Goal: Task Accomplishment & Management: Manage account settings

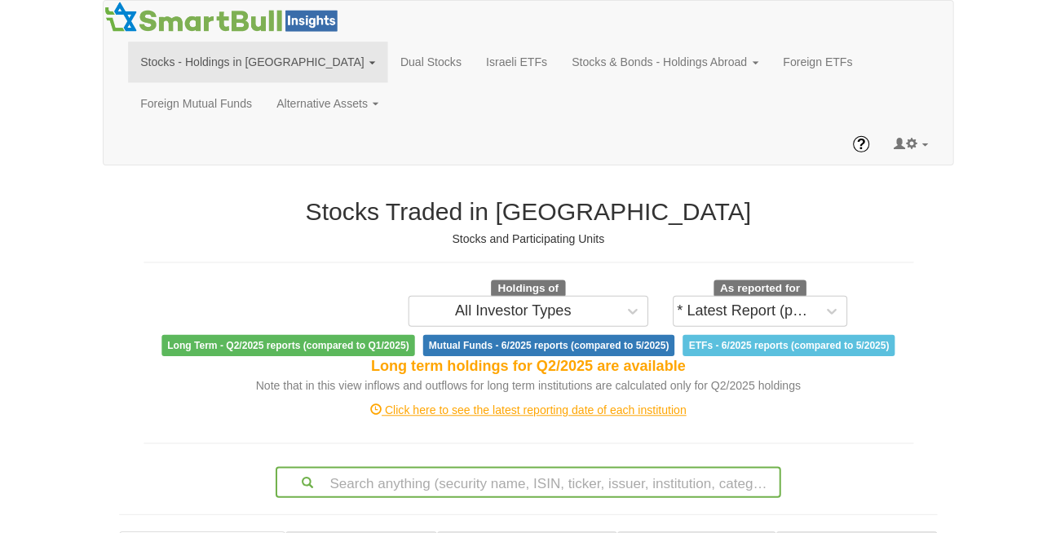
scroll to position [33, 994]
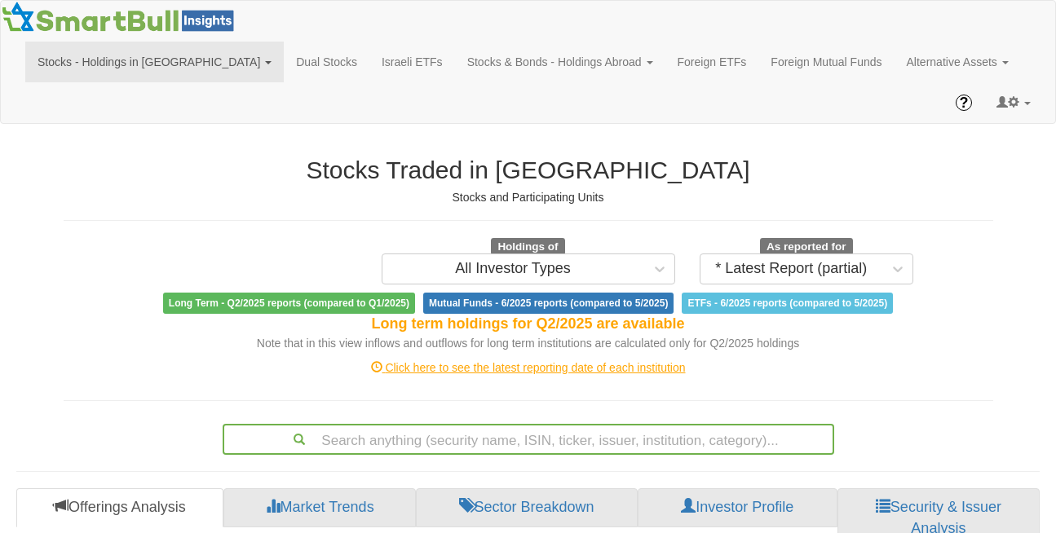
click at [147, 59] on link "Stocks - Holdings in [GEOGRAPHIC_DATA]" at bounding box center [154, 62] width 259 height 41
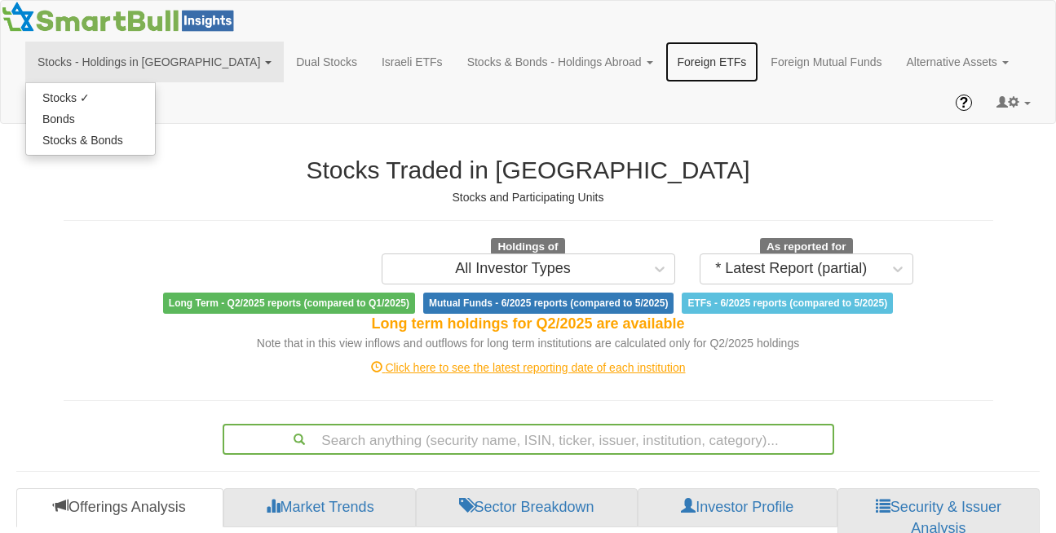
click at [666, 61] on link "Foreign ETFs" at bounding box center [713, 62] width 94 height 41
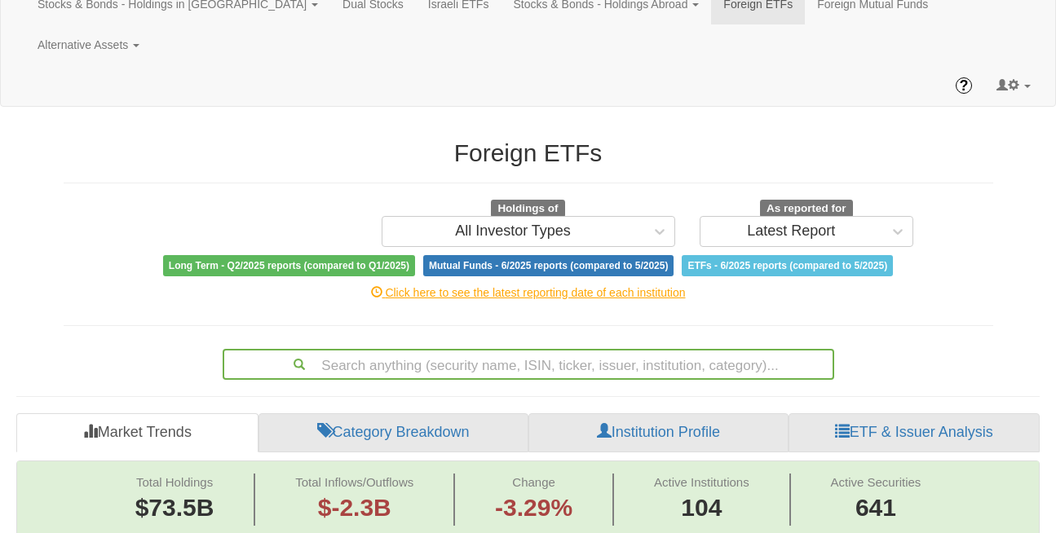
scroll to position [64, 0]
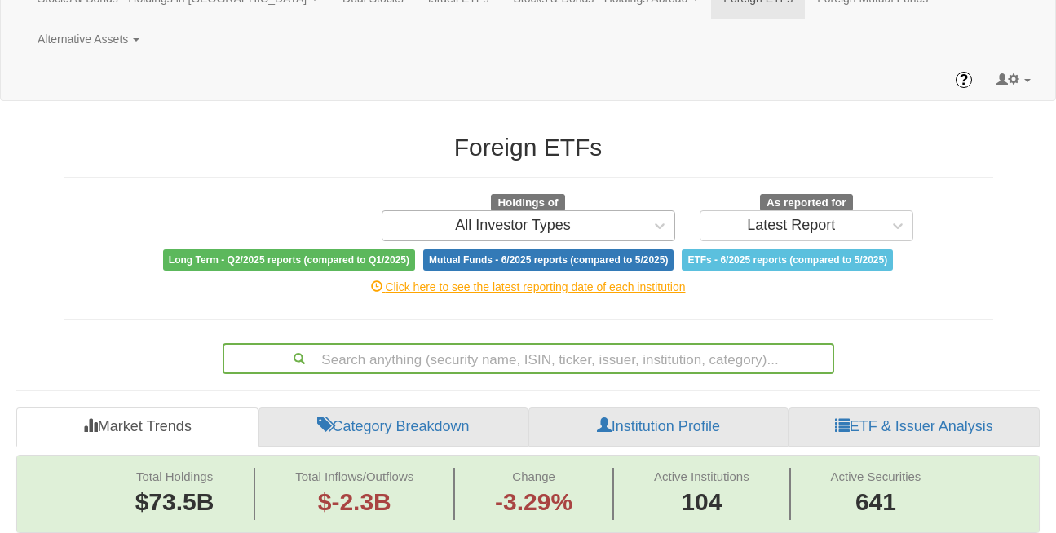
click at [511, 213] on div "All Investor Types" at bounding box center [514, 226] width 262 height 26
click at [337, 279] on div "Click here to see the latest reporting date of each institution" at bounding box center [528, 287] width 954 height 16
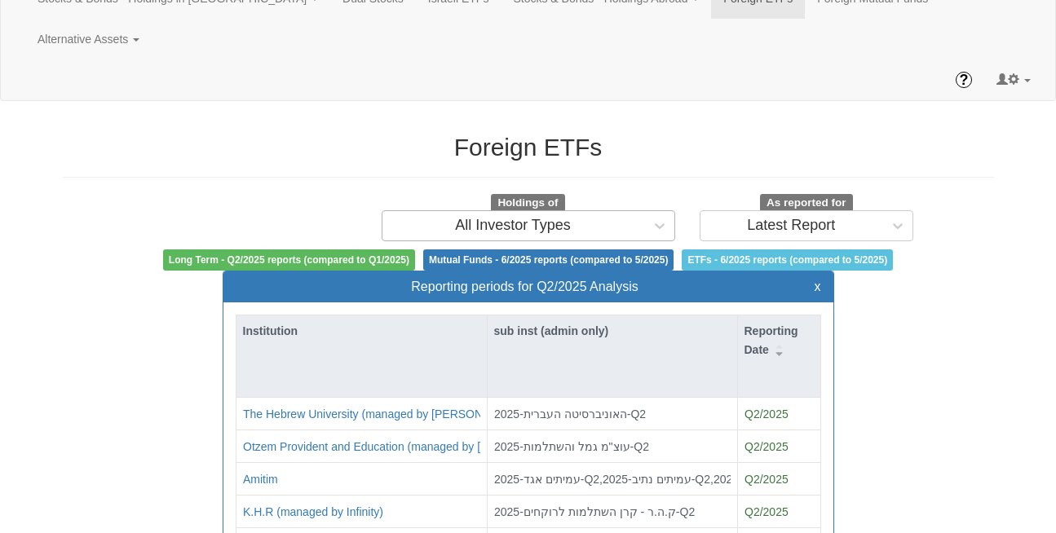
scroll to position [33, 582]
click at [368, 135] on div "Foreign ETFs Holdings of All Investor Types As reported for Latest Report Long …" at bounding box center [529, 202] width 930 height 137
click at [817, 280] on button "x" at bounding box center [818, 287] width 7 height 15
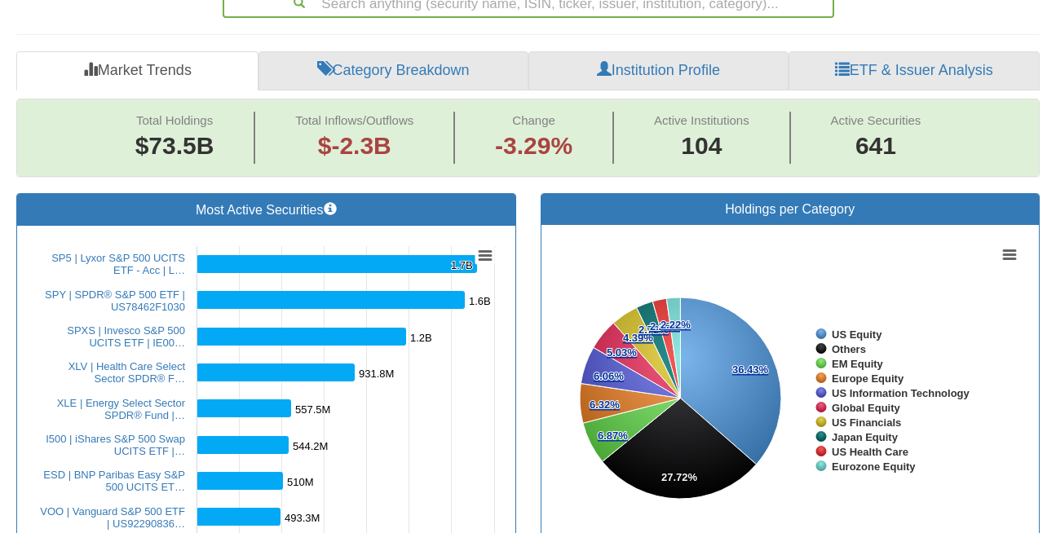
scroll to position [421, 0]
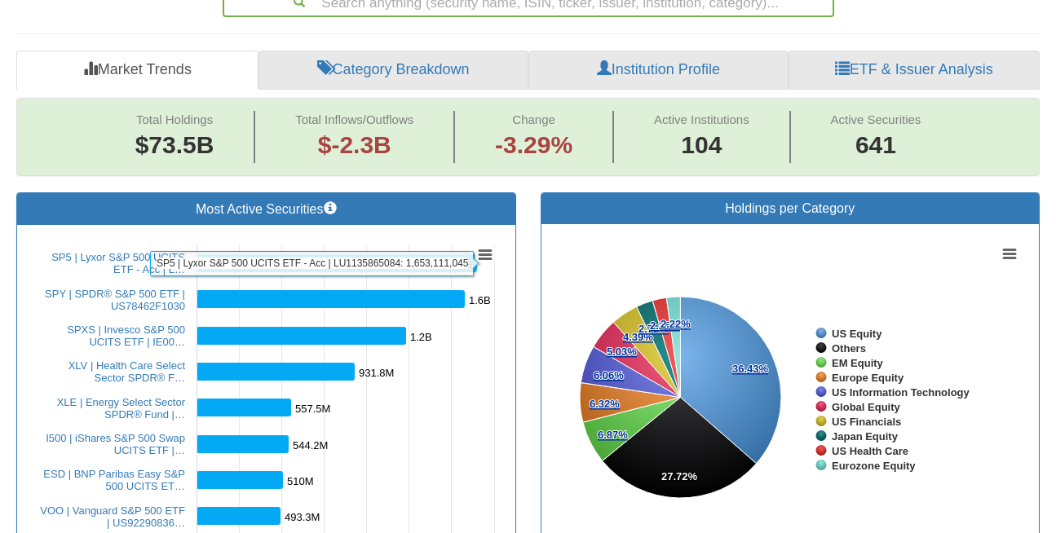
click at [267, 255] on rect at bounding box center [337, 264] width 281 height 18
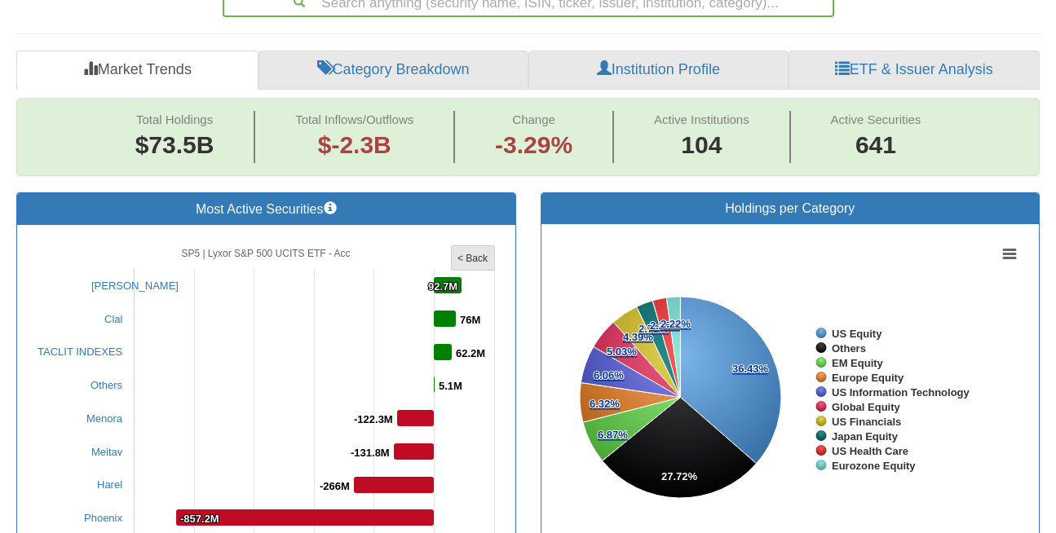
click at [476, 246] on rect at bounding box center [473, 258] width 43 height 24
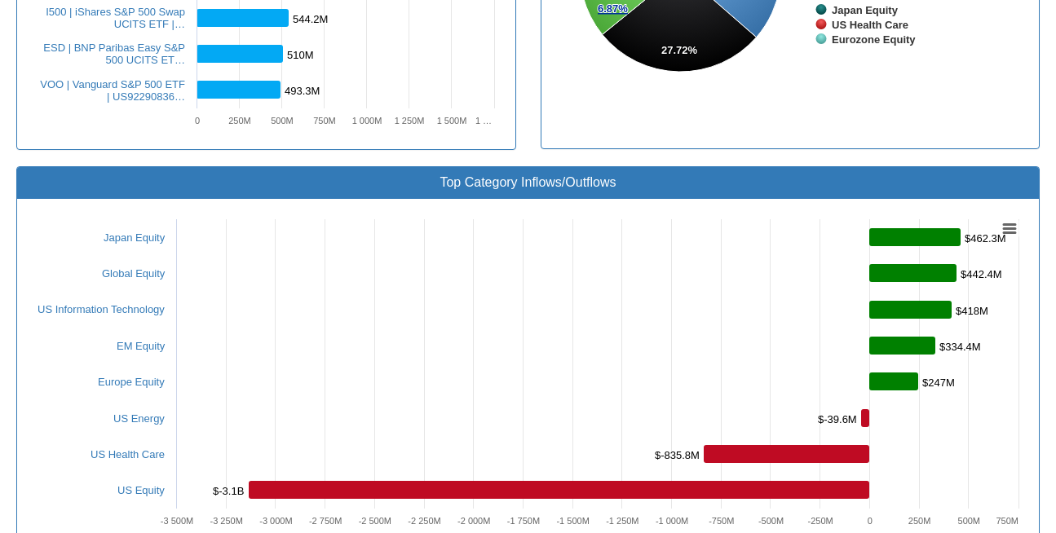
scroll to position [836, 0]
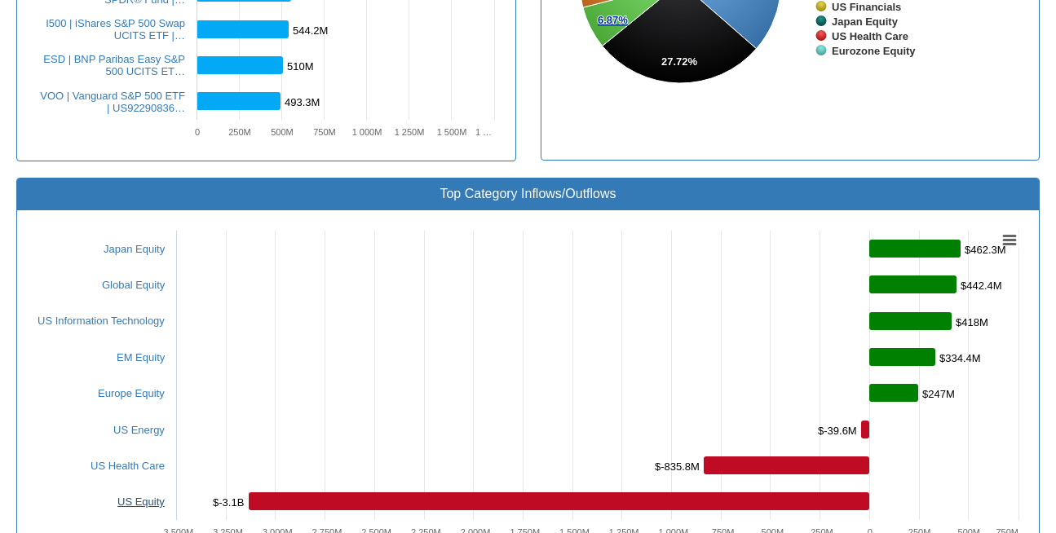
click at [136, 496] on link "US Equity" at bounding box center [140, 502] width 47 height 12
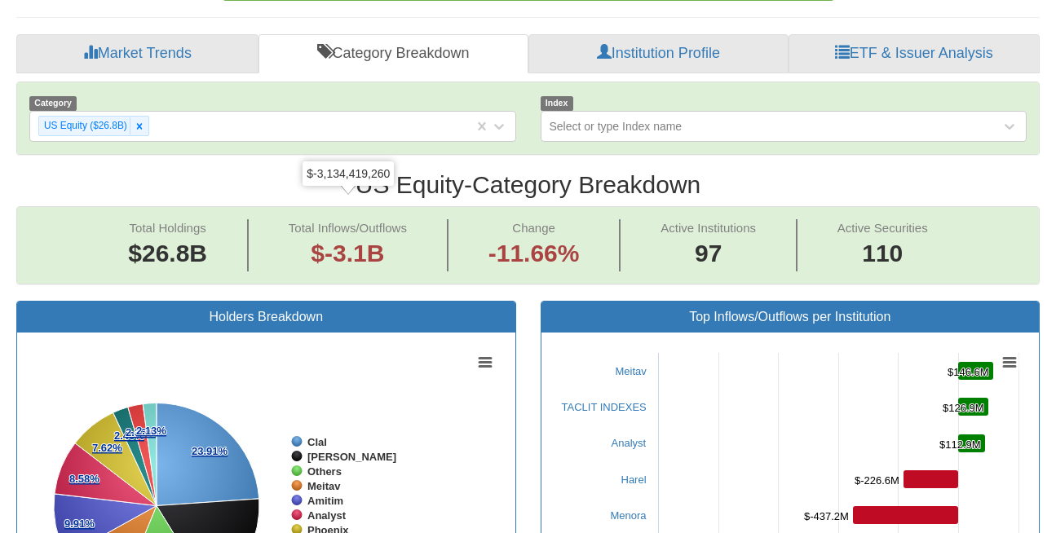
scroll to position [412, 0]
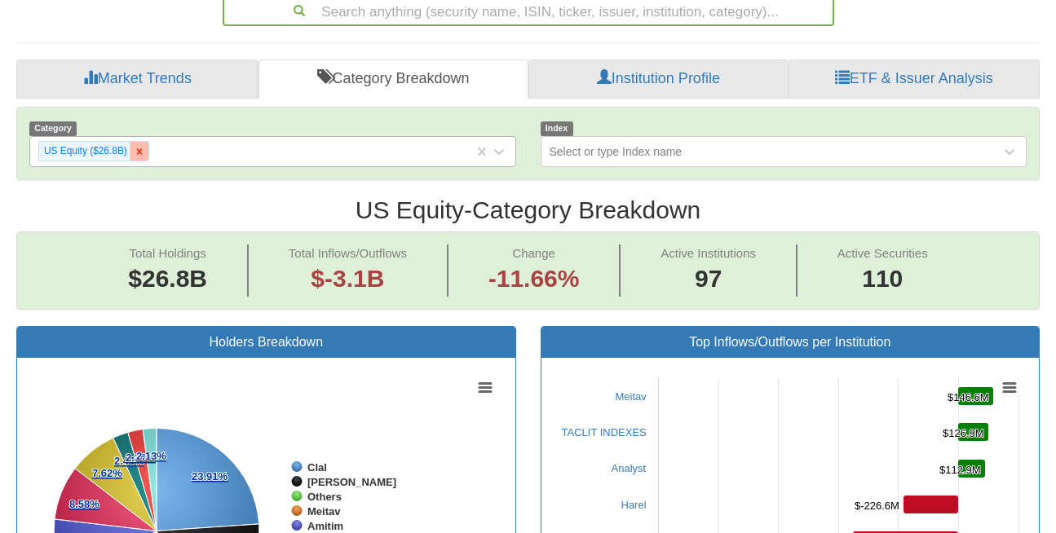
click at [139, 146] on icon at bounding box center [139, 151] width 11 height 11
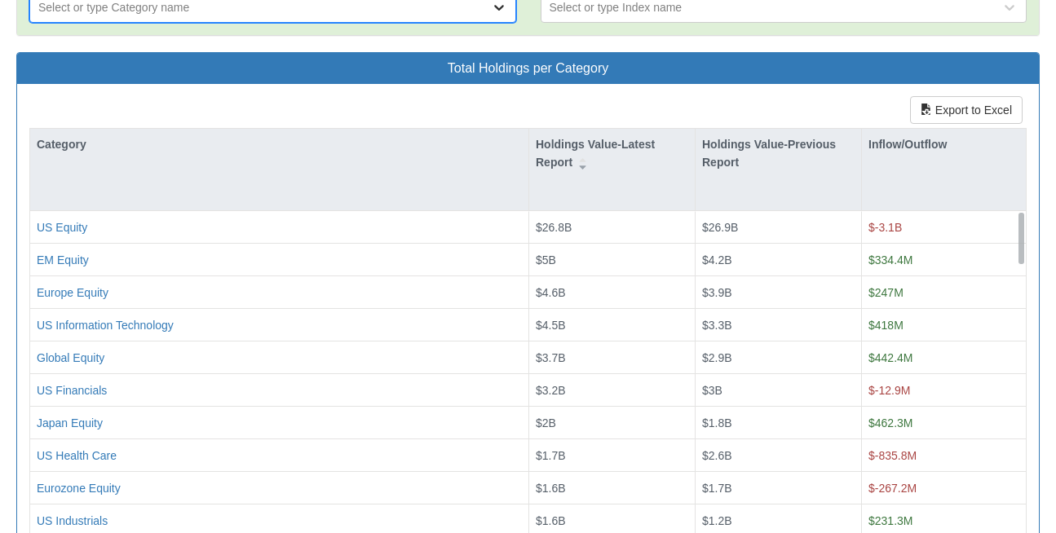
scroll to position [559, 0]
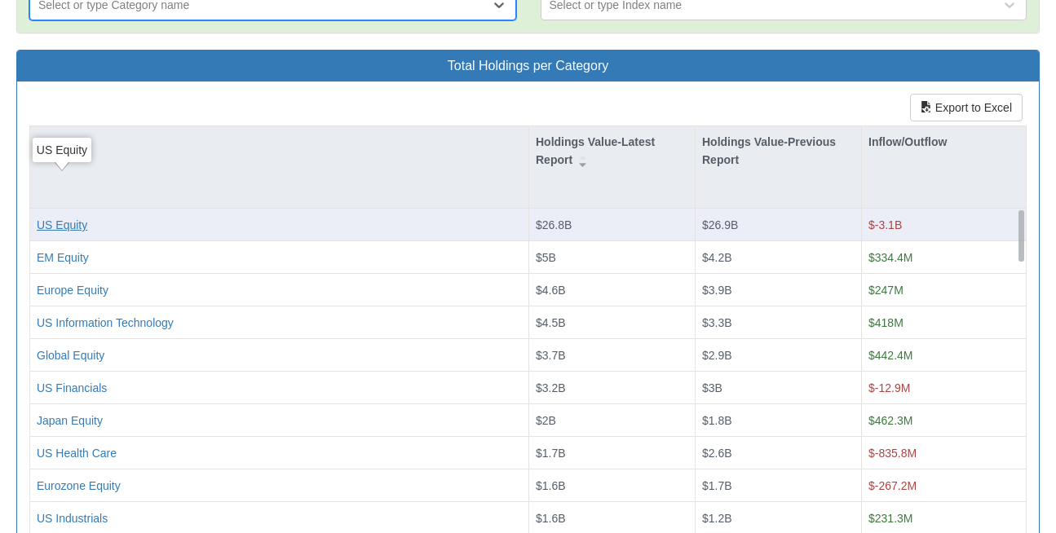
click at [82, 217] on div "US Equity" at bounding box center [62, 225] width 51 height 16
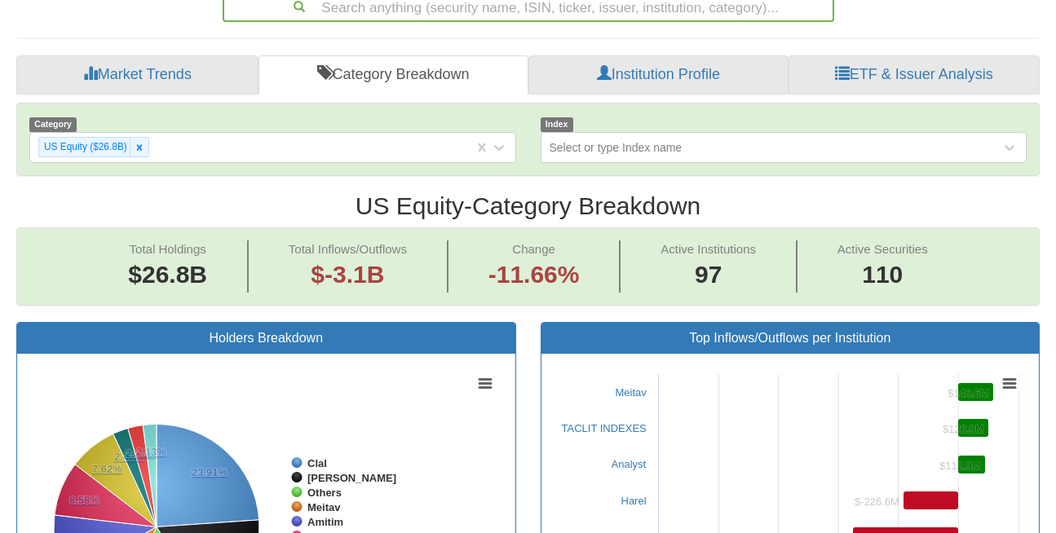
scroll to position [33, 994]
click at [608, 139] on div "Select or type Index name" at bounding box center [616, 147] width 133 height 16
click at [511, 134] on div "Category US Equity ($26.8B) Index Select or type Index name" at bounding box center [528, 139] width 1024 height 73
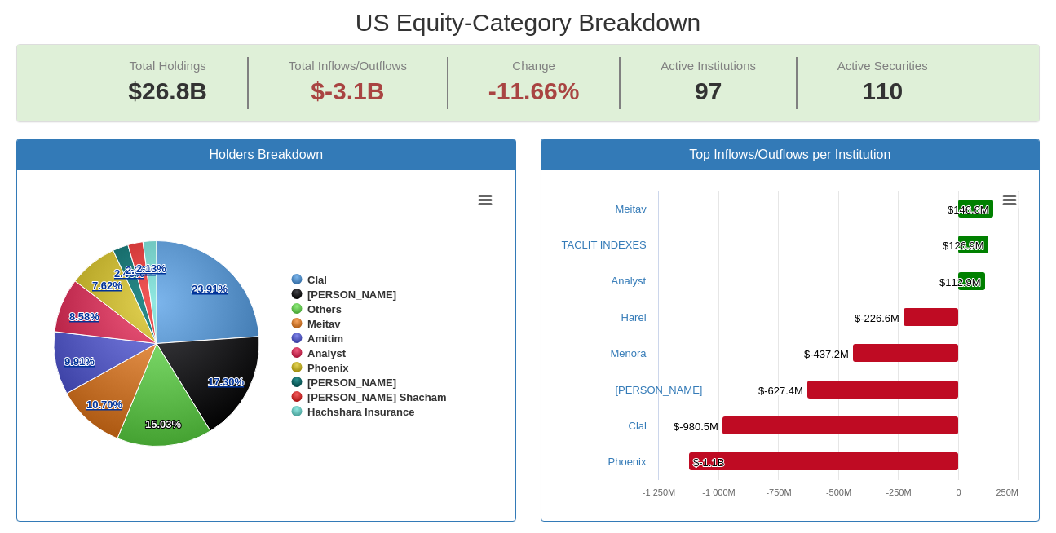
scroll to position [601, 0]
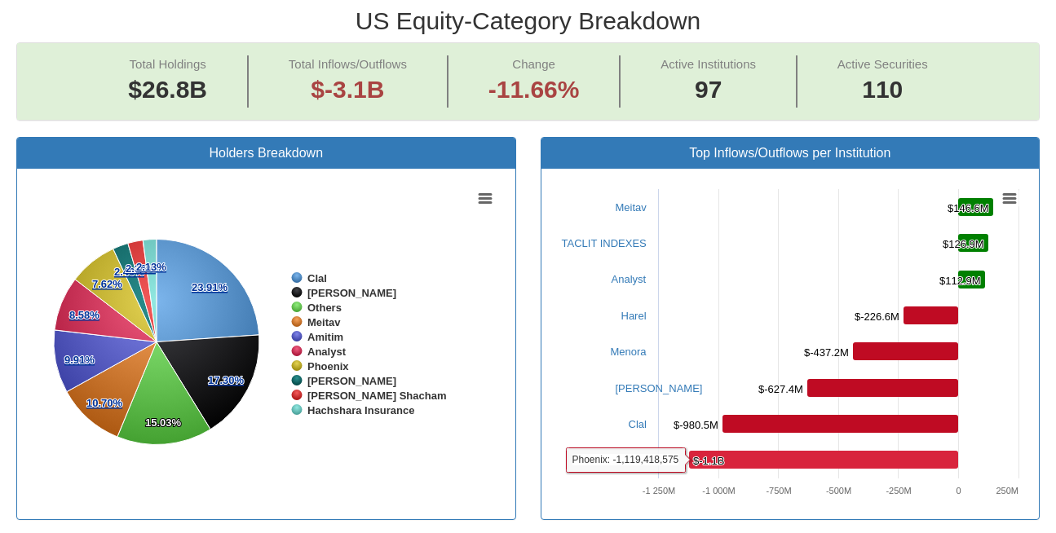
click at [751, 451] on rect at bounding box center [823, 460] width 269 height 18
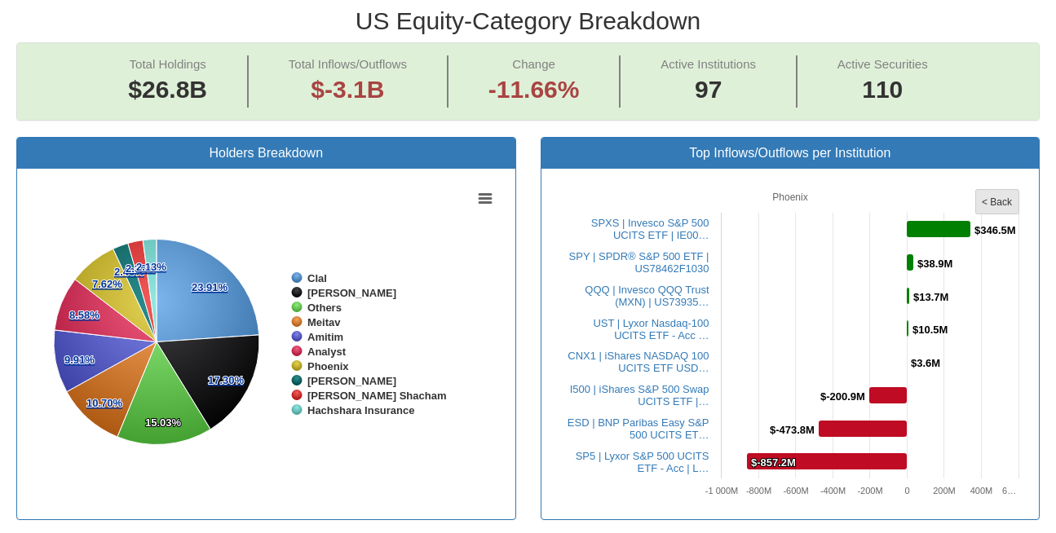
click at [989, 190] on rect at bounding box center [997, 202] width 43 height 24
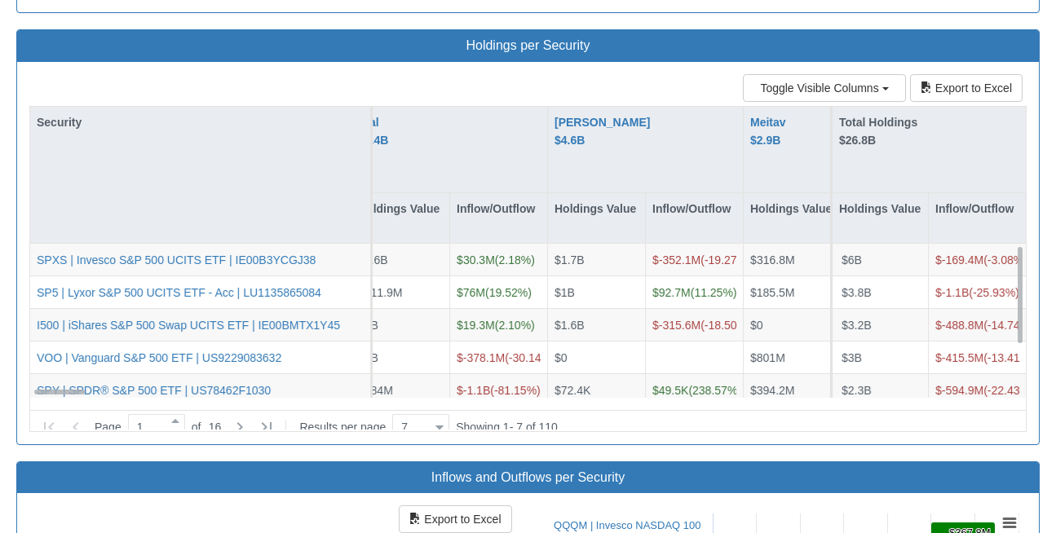
scroll to position [0, 0]
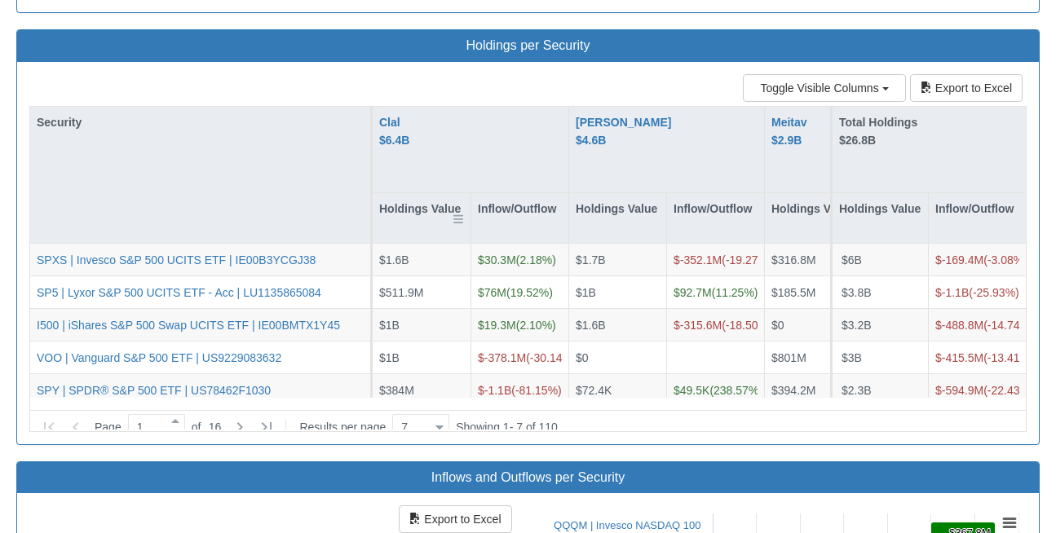
click at [424, 193] on div "Holdings Value" at bounding box center [422, 218] width 98 height 50
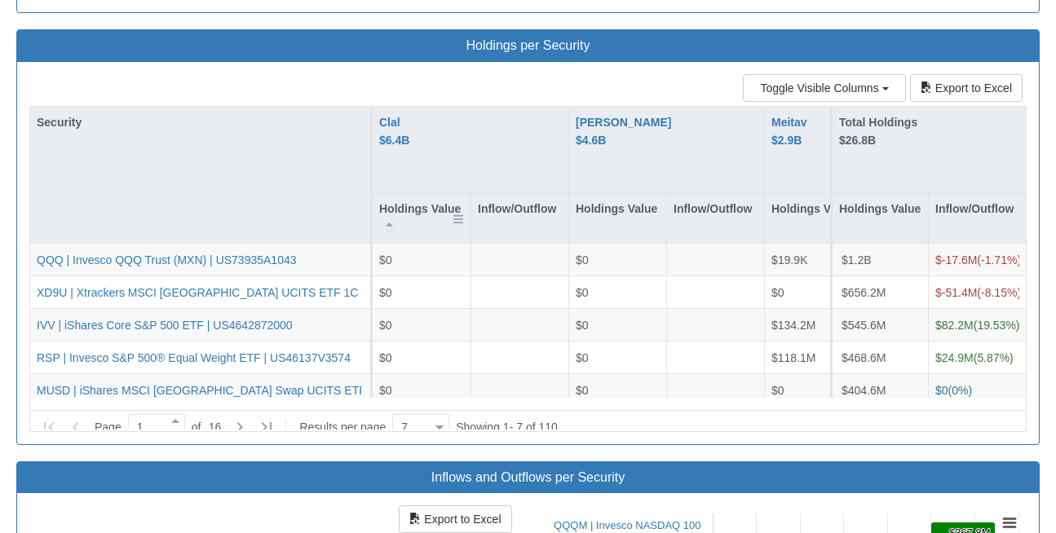
click at [424, 193] on div "Holdings Value" at bounding box center [422, 218] width 98 height 50
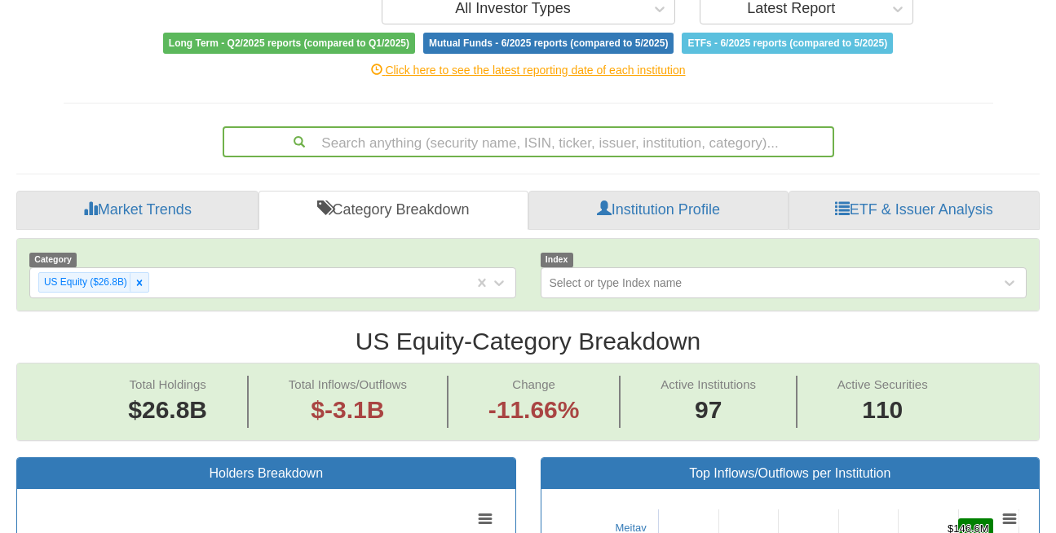
scroll to position [269, 0]
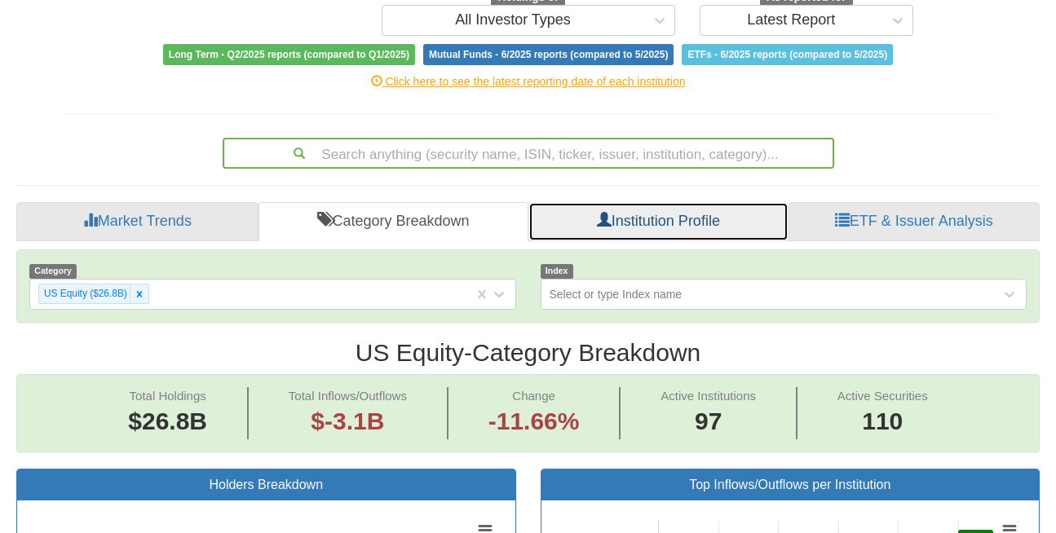
click at [630, 202] on link "Institution Profile" at bounding box center [658, 221] width 259 height 39
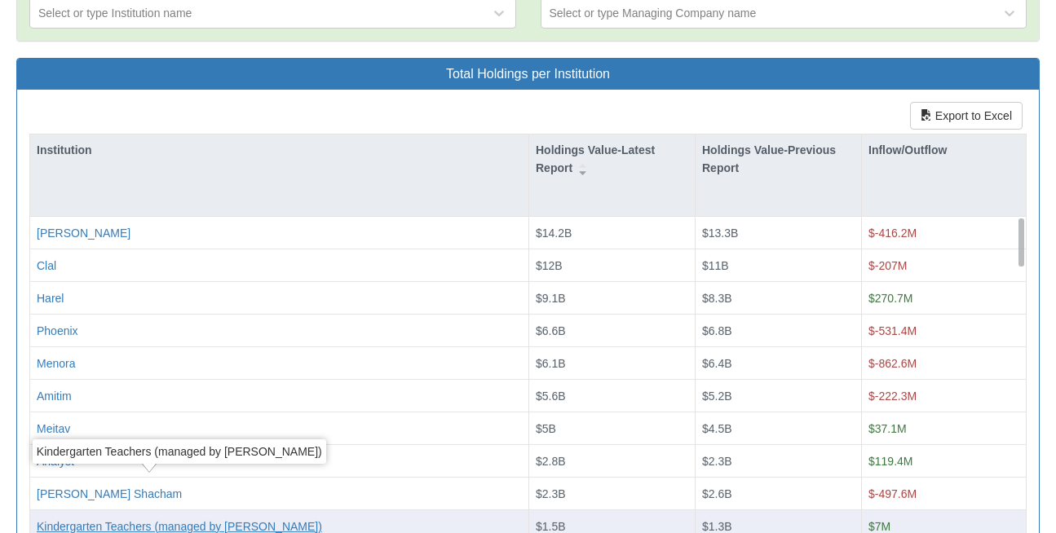
scroll to position [550, 0]
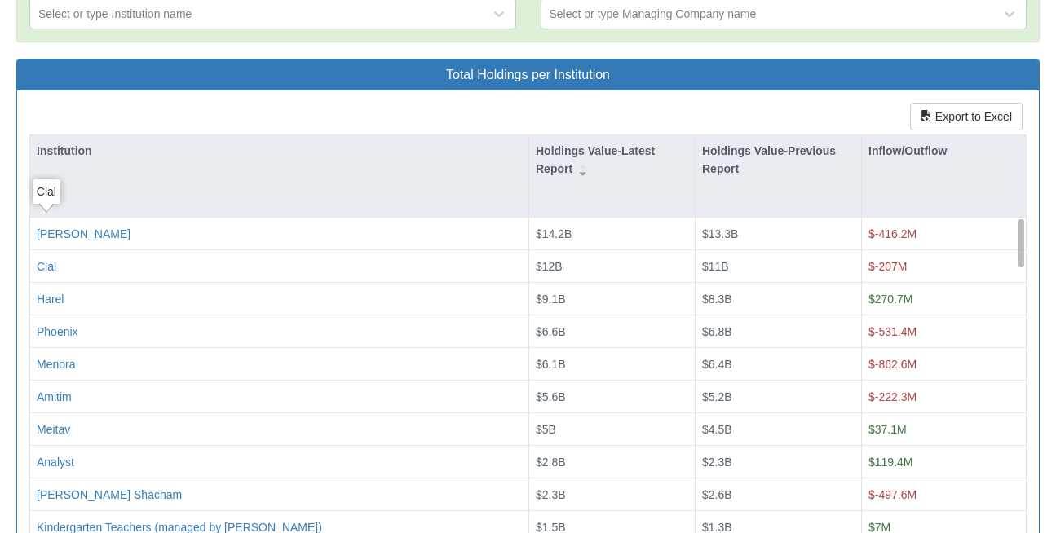
click at [51, 196] on div "Clal" at bounding box center [47, 191] width 28 height 24
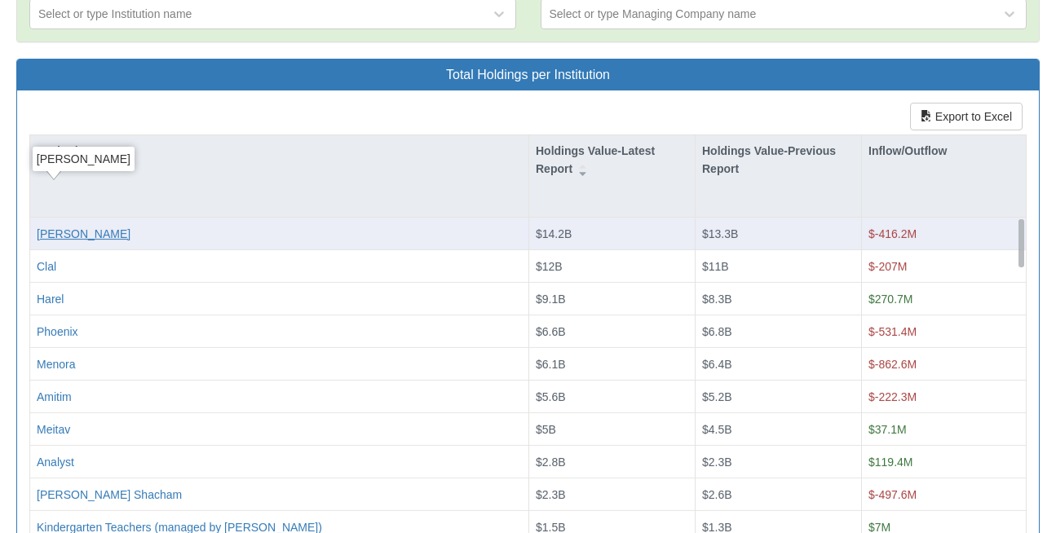
click at [66, 226] on div "Migdal" at bounding box center [84, 234] width 94 height 16
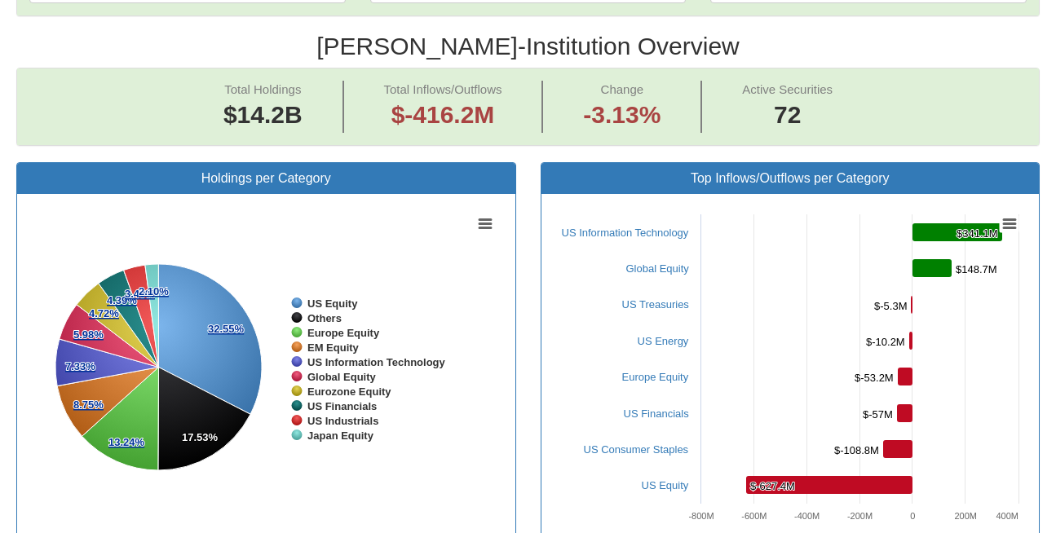
scroll to position [658, 0]
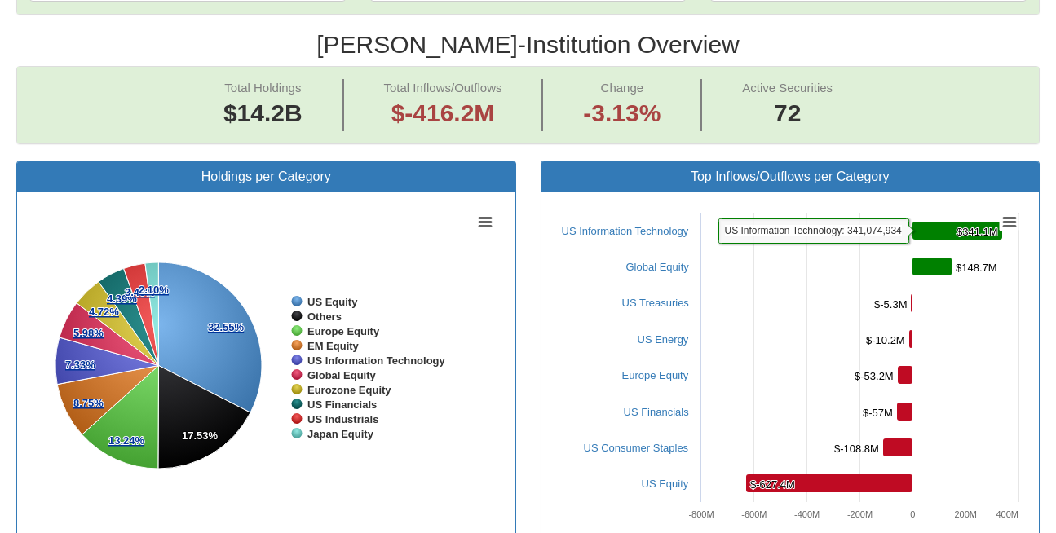
click at [944, 222] on rect at bounding box center [958, 231] width 90 height 18
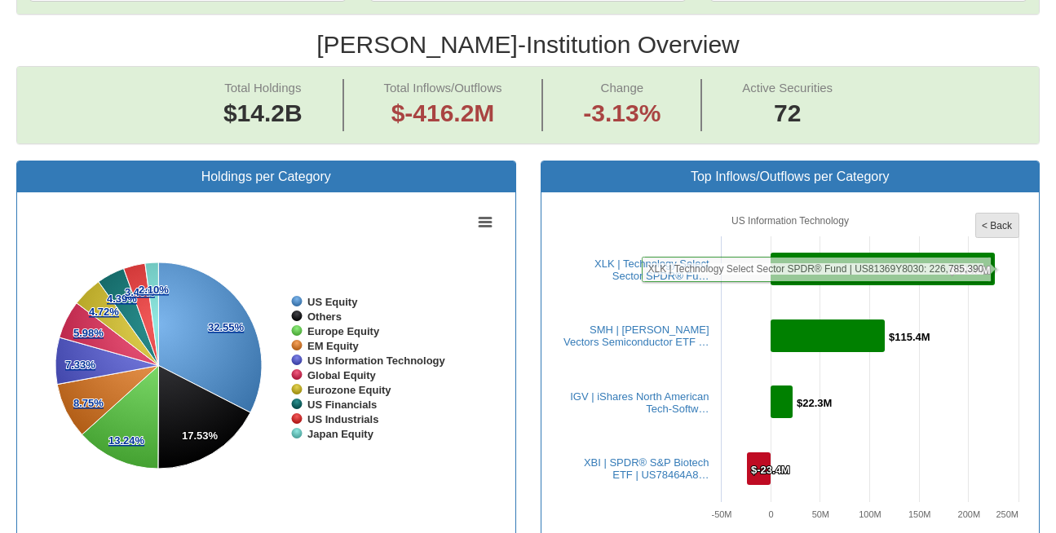
click at [994, 220] on tspan "< Back" at bounding box center [997, 225] width 31 height 11
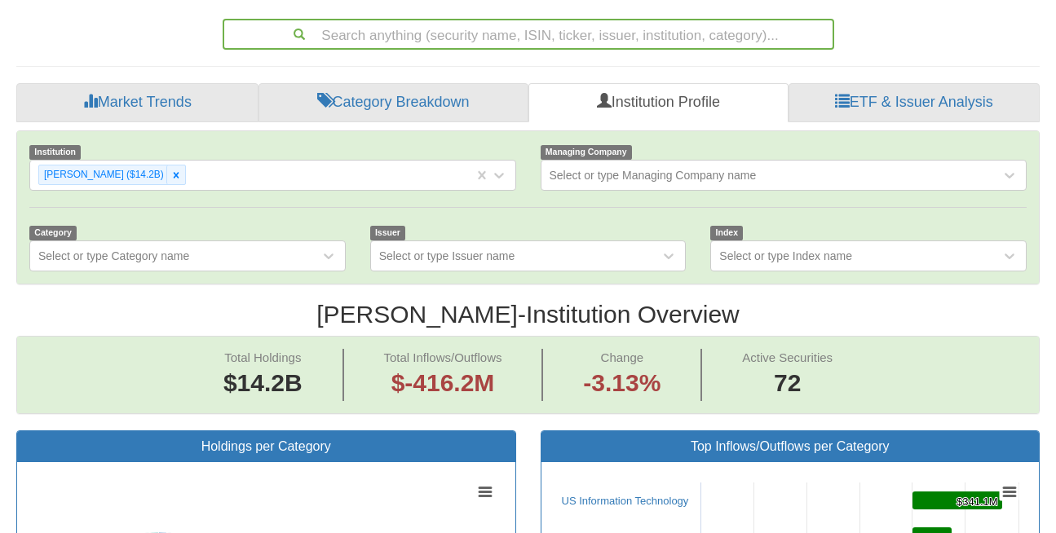
scroll to position [371, 0]
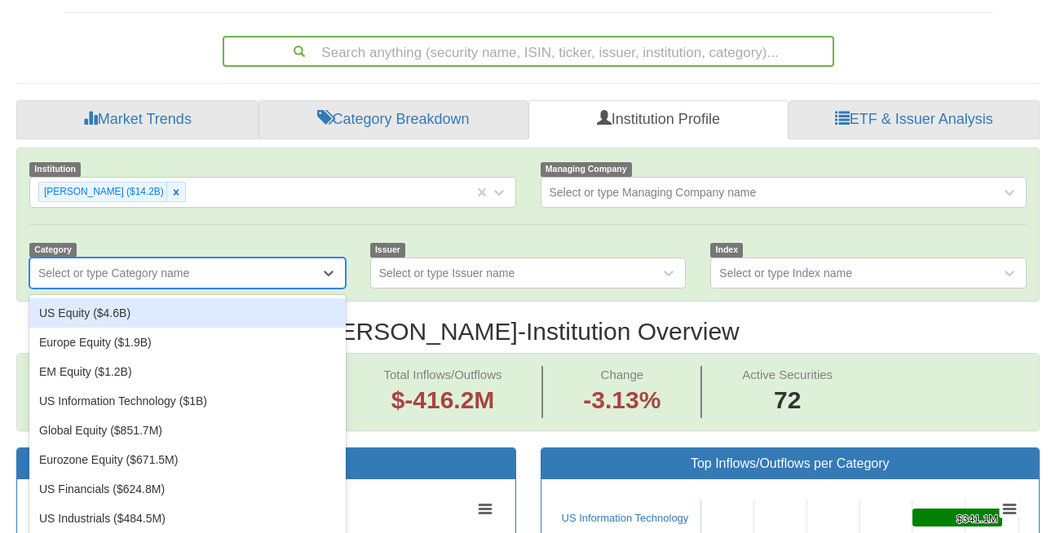
click at [113, 265] on div "Select or type Category name" at bounding box center [113, 273] width 151 height 16
click at [153, 195] on div "Institution Migdal ($14.2B) Managing Company Select or type Managing Company na…" at bounding box center [528, 224] width 1022 height 153
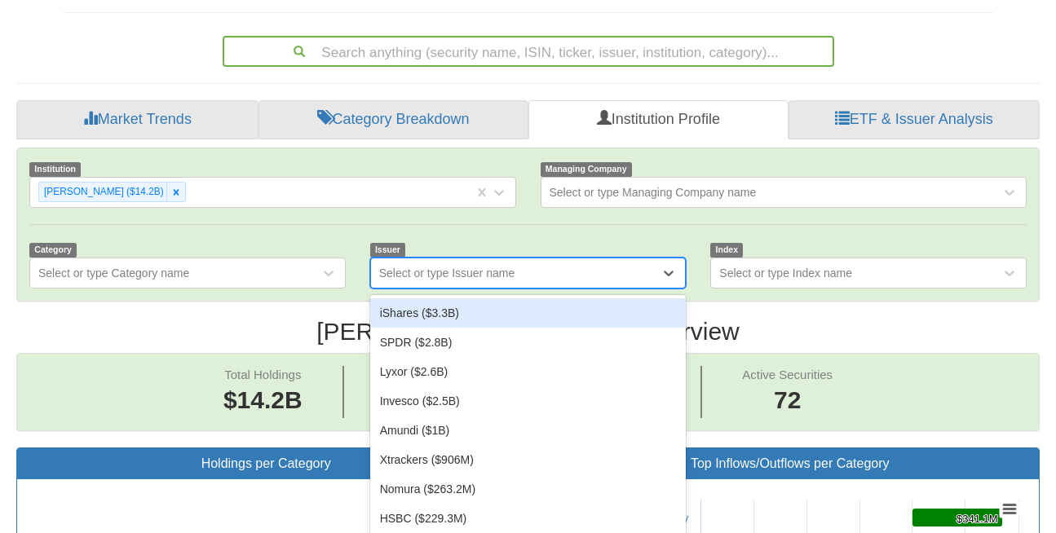
click at [468, 265] on div "Select or type Issuer name" at bounding box center [447, 273] width 136 height 16
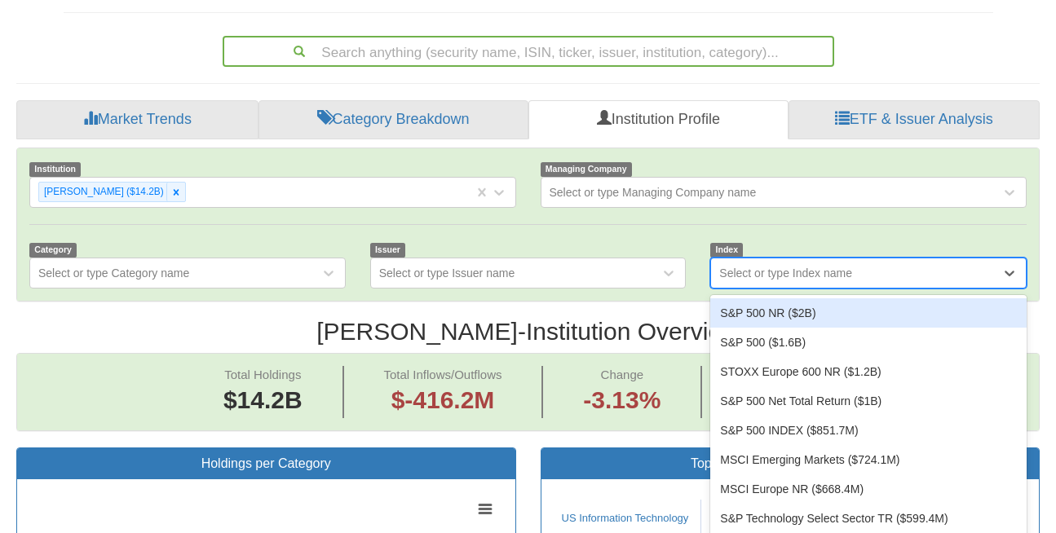
click at [776, 260] on div "Select or type Index name" at bounding box center [856, 273] width 290 height 26
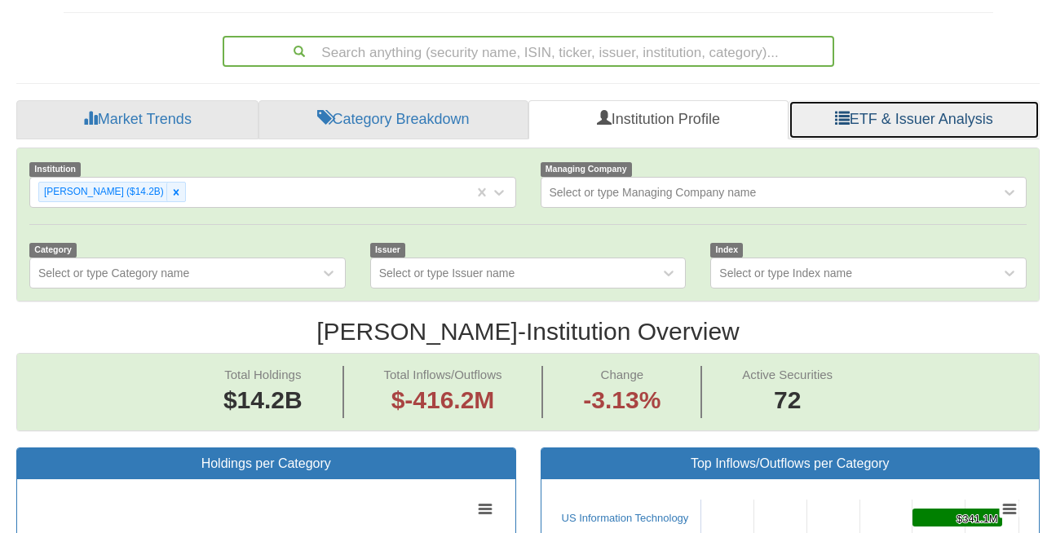
click at [892, 100] on link "ETF & Issuer Analysis" at bounding box center [914, 119] width 251 height 39
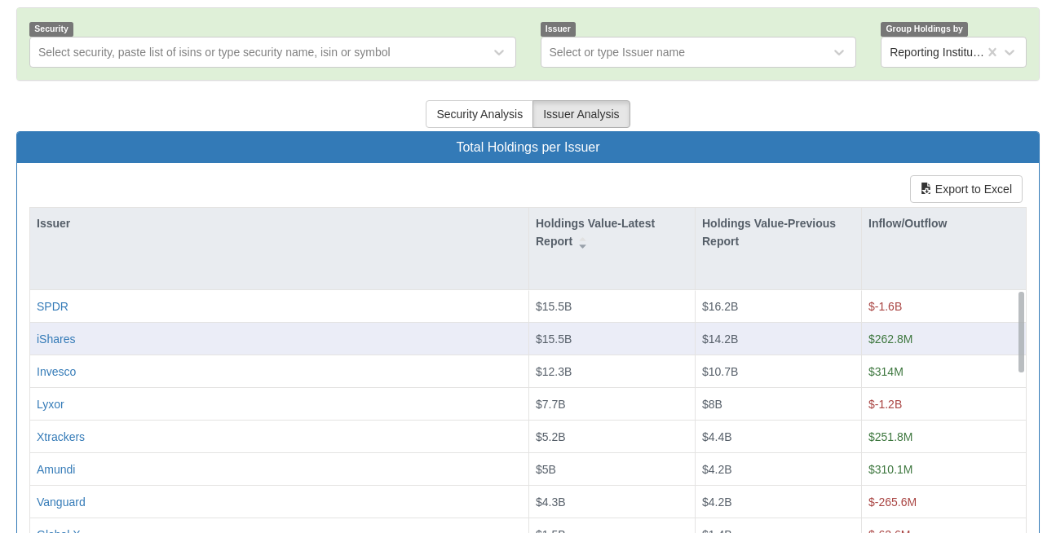
scroll to position [511, 0]
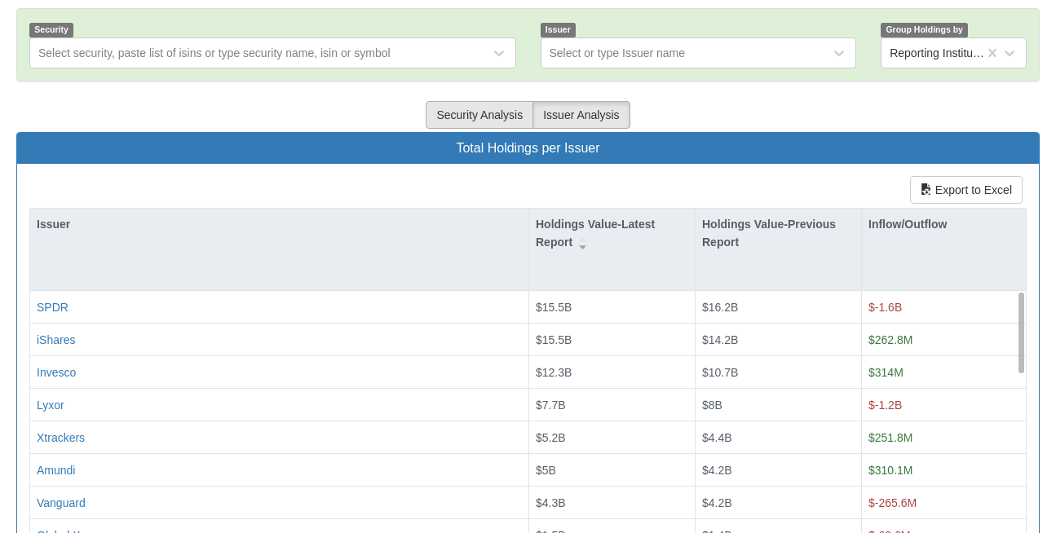
click at [472, 101] on button "Security Analysis" at bounding box center [480, 115] width 108 height 28
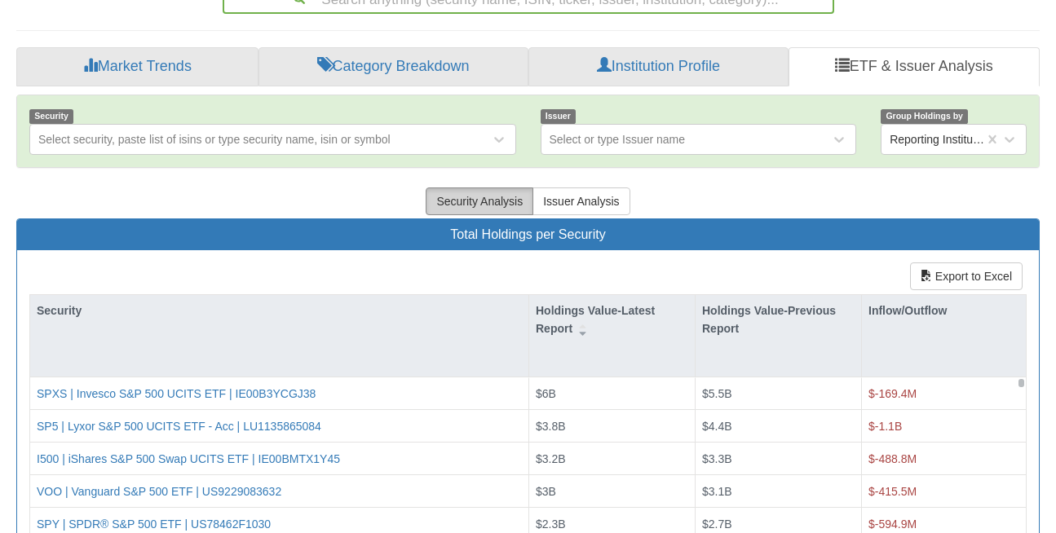
scroll to position [419, 0]
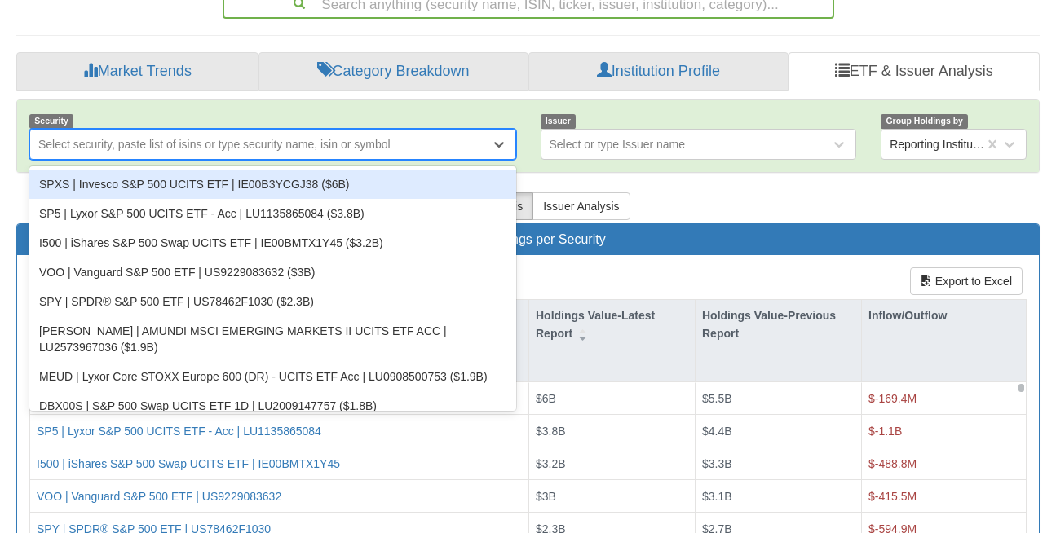
click at [249, 136] on div "Select security, paste list of isins or type security name, isin or symbol" at bounding box center [214, 144] width 352 height 16
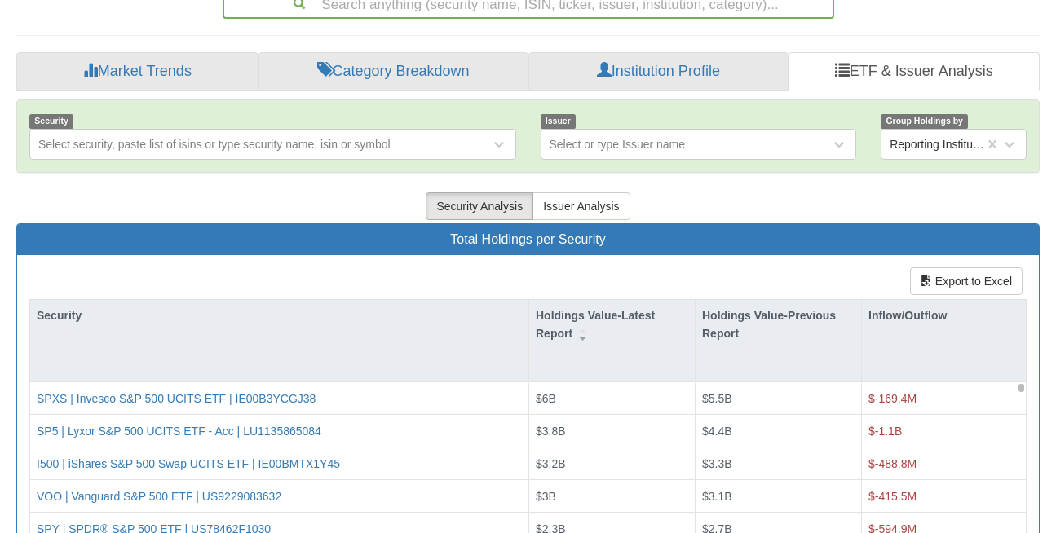
click at [697, 189] on div "Security Analysis Issuer Analysis" at bounding box center [528, 206] width 1024 height 34
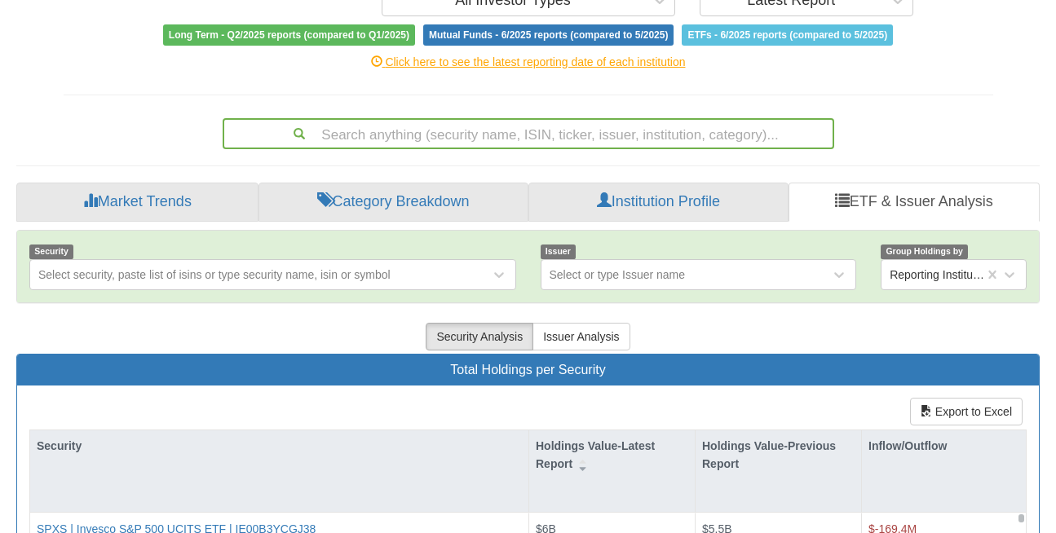
scroll to position [0, 0]
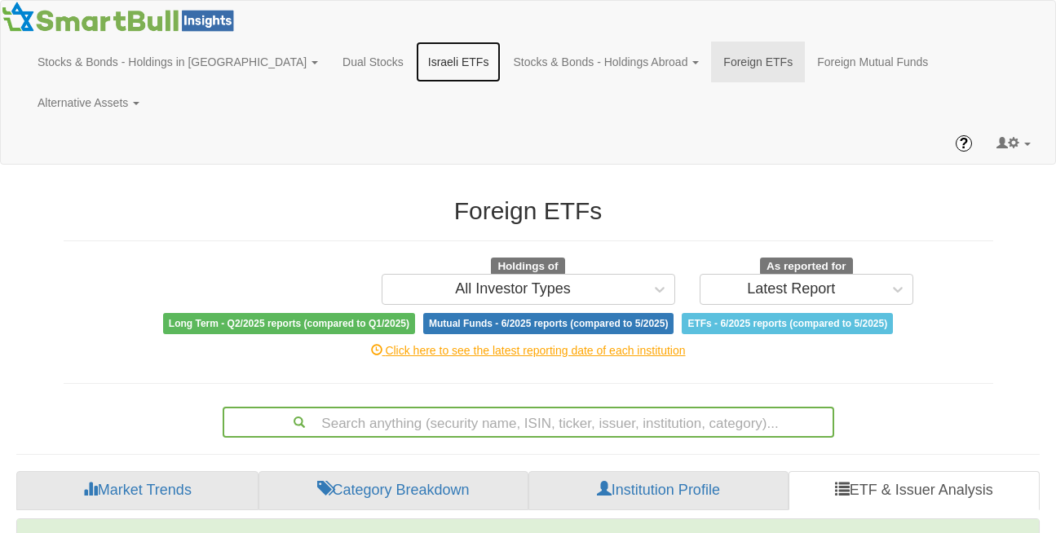
click at [416, 63] on link "Israeli ETFs" at bounding box center [459, 62] width 86 height 41
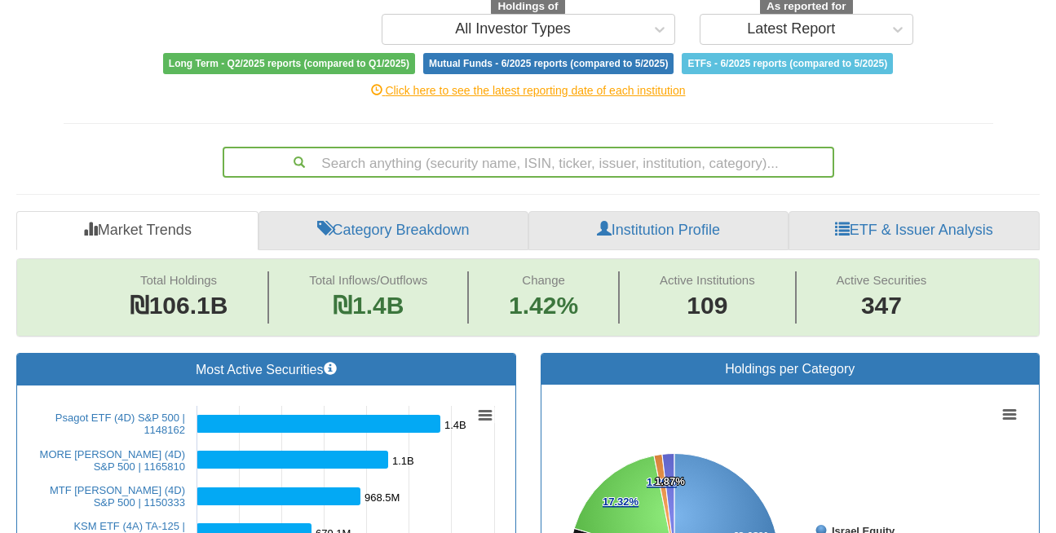
scroll to position [256, 0]
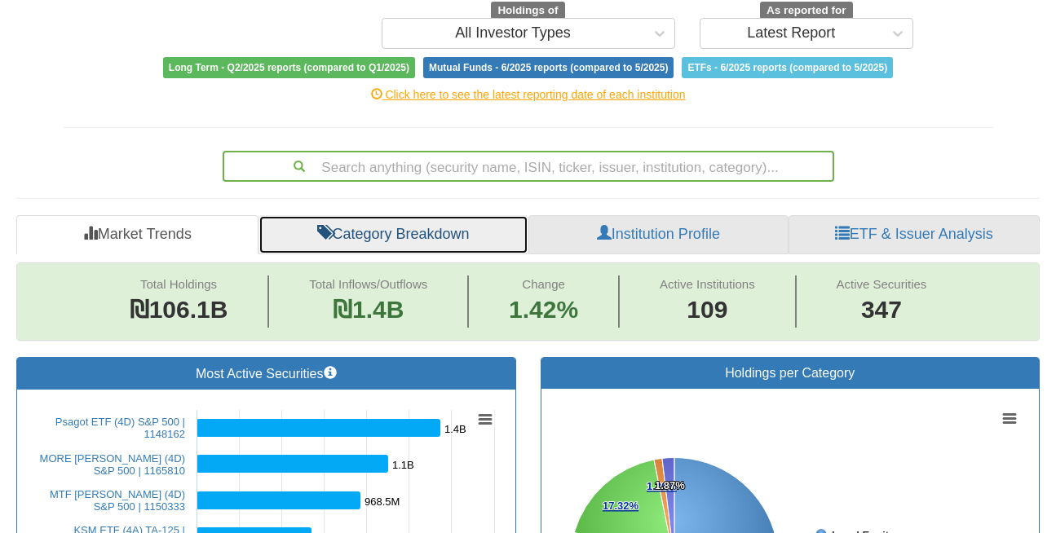
click at [380, 215] on link "Category Breakdown" at bounding box center [394, 234] width 270 height 39
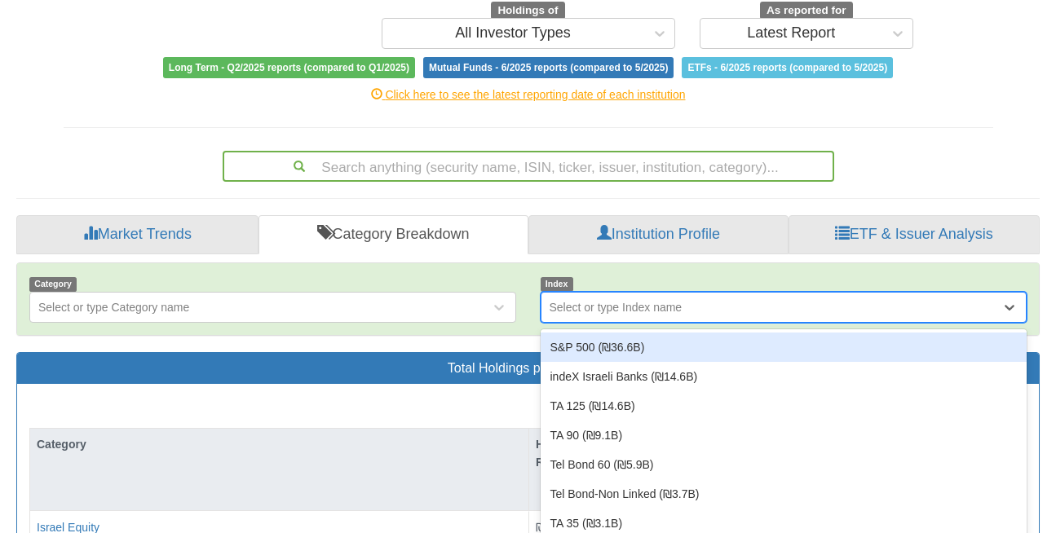
click at [648, 299] on div "Select or type Index name" at bounding box center [616, 307] width 133 height 16
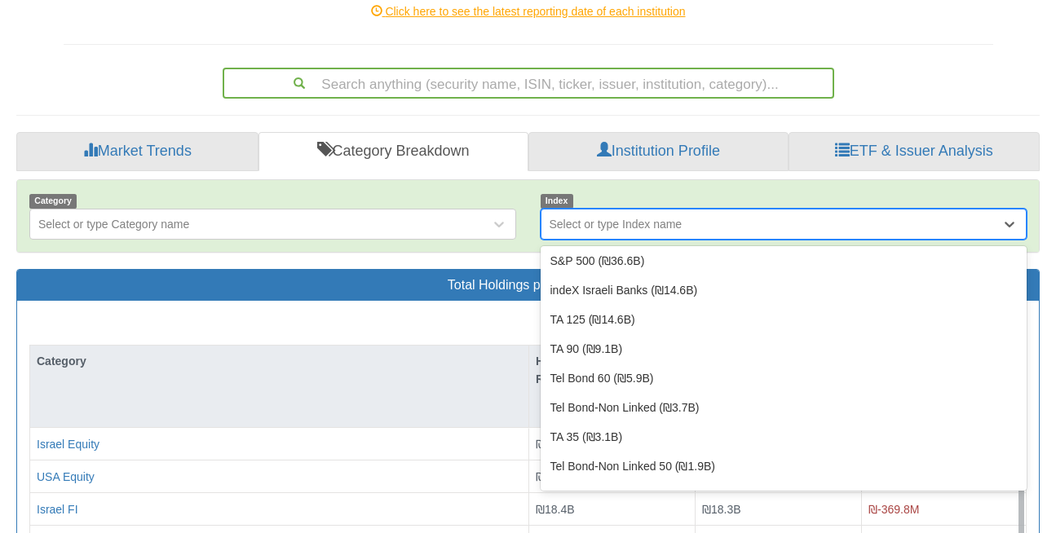
scroll to position [1, 0]
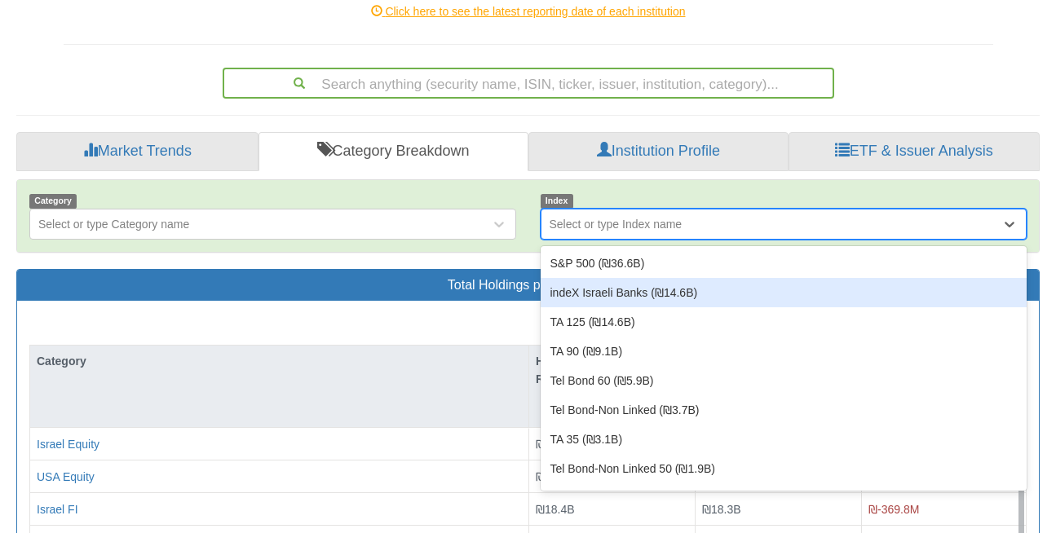
click at [486, 220] on div "Category Select or type Category name Index option indeX Israeli Banks (₪14.6B)…" at bounding box center [528, 513] width 1024 height 669
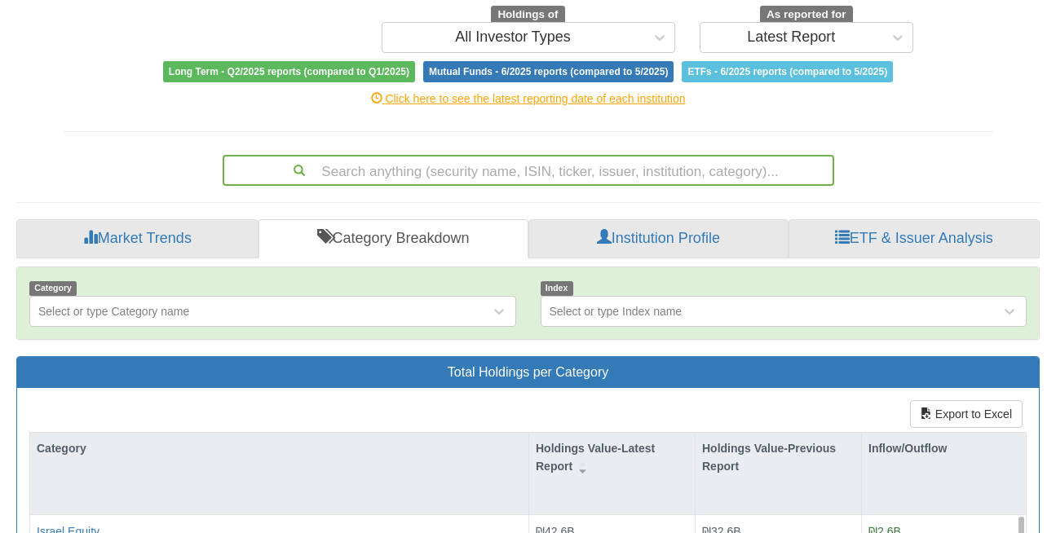
scroll to position [0, 0]
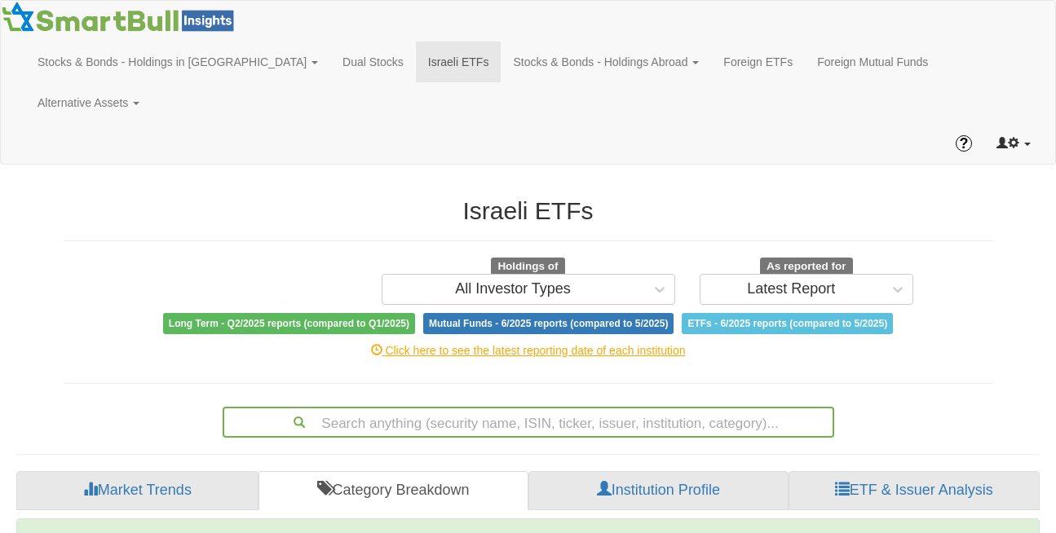
click at [1038, 123] on link at bounding box center [1014, 143] width 59 height 41
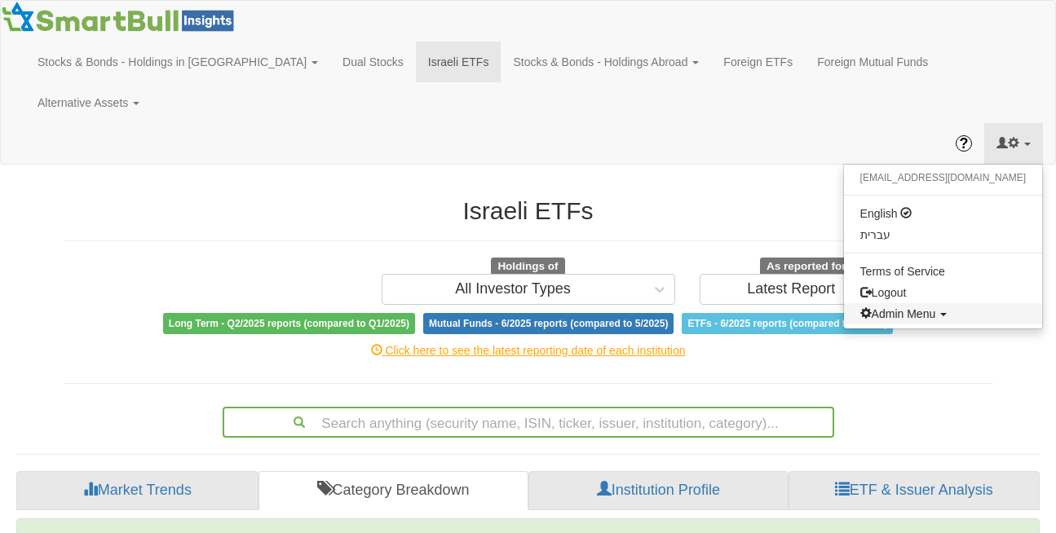
click at [936, 308] on span "Admin Menu" at bounding box center [899, 314] width 76 height 13
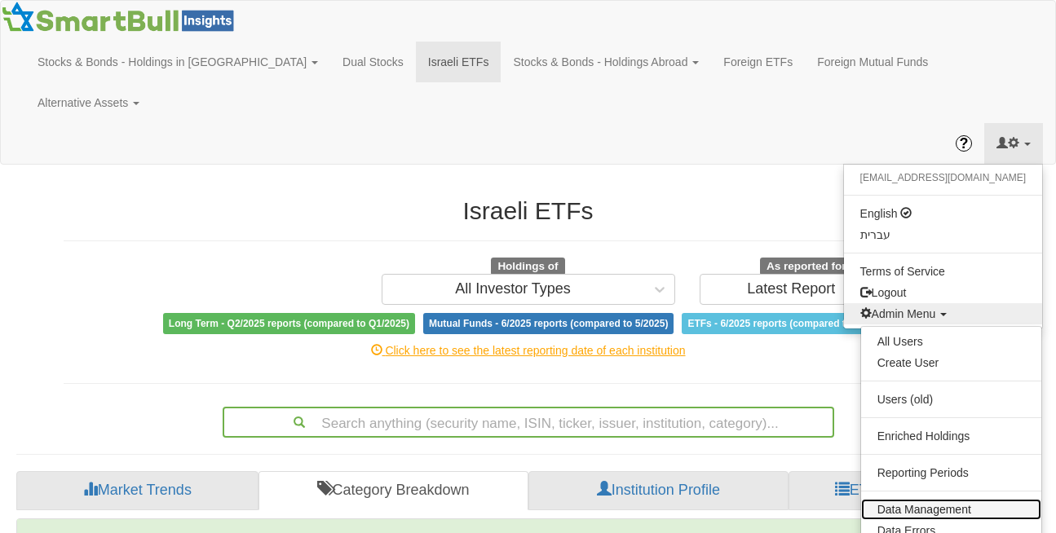
click at [905, 499] on link "Data Management" at bounding box center [951, 509] width 180 height 21
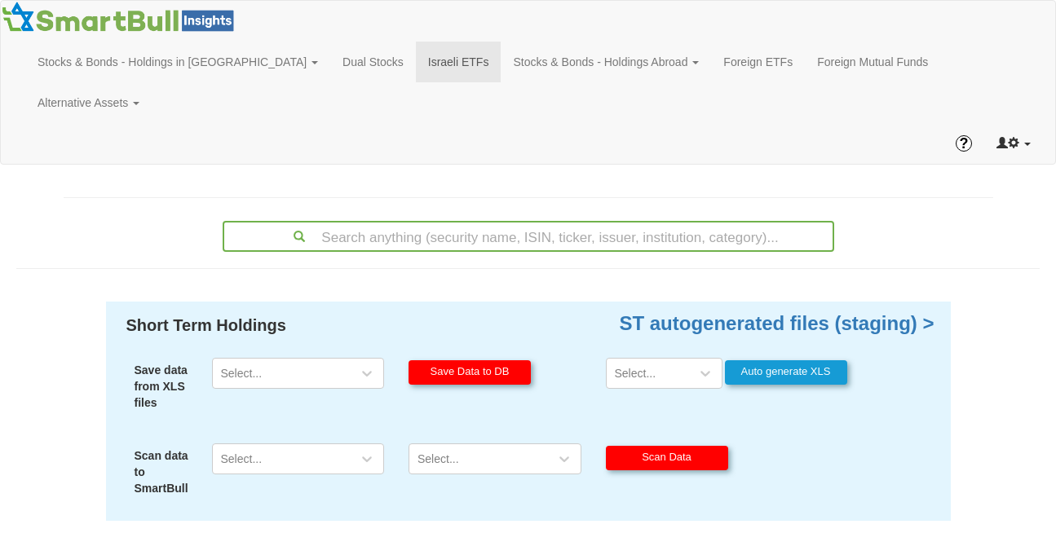
click at [1036, 123] on link at bounding box center [1014, 143] width 59 height 41
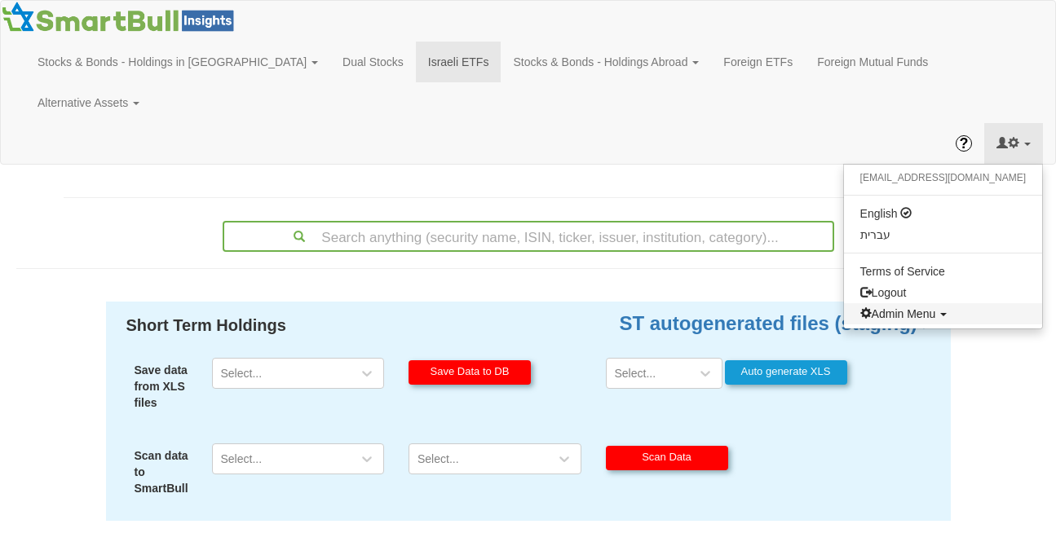
click at [936, 308] on span "Admin Menu" at bounding box center [899, 314] width 76 height 13
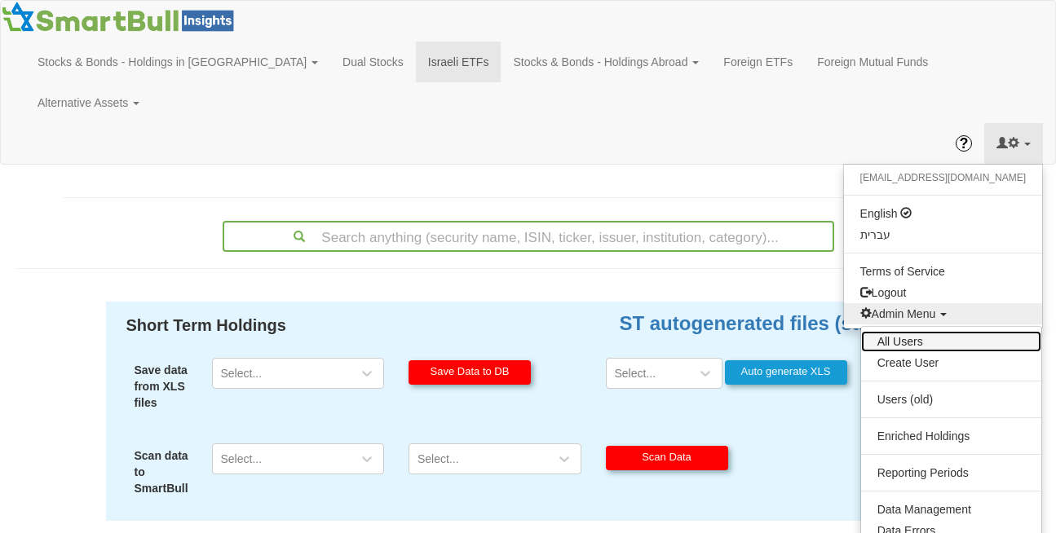
click at [918, 331] on link "All Users" at bounding box center [951, 341] width 180 height 21
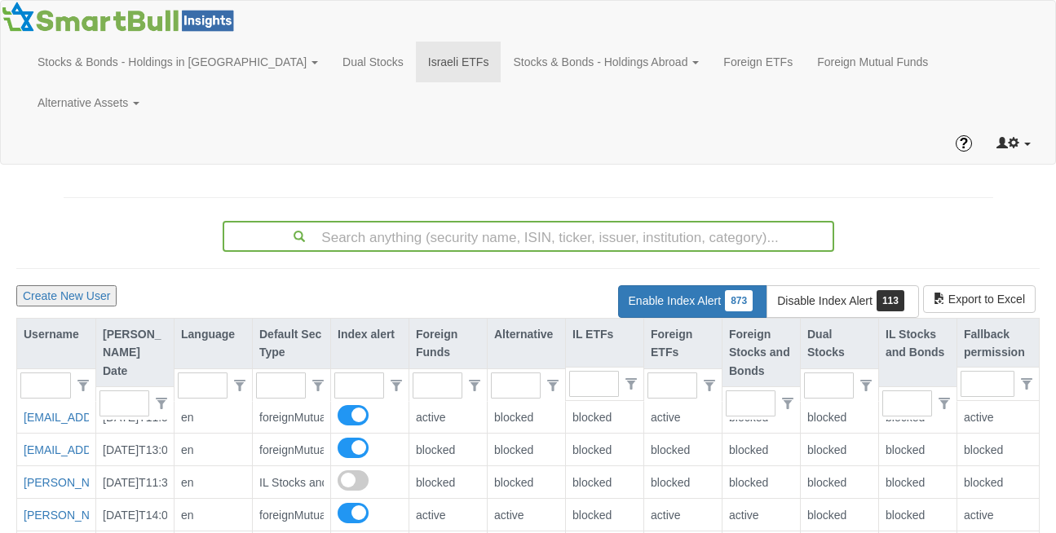
scroll to position [33, 1020]
click at [42, 374] on input "text" at bounding box center [39, 386] width 36 height 24
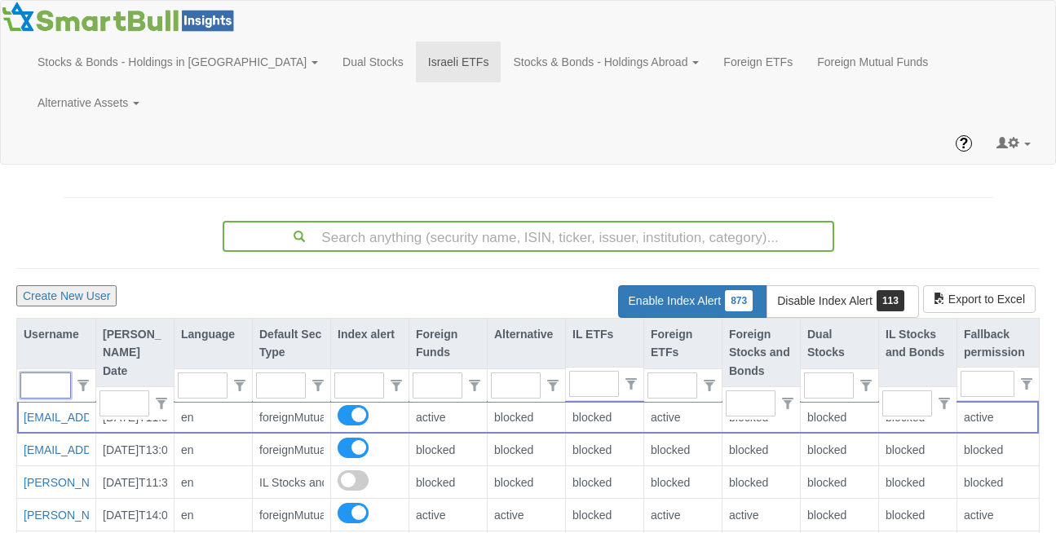
type input "C"
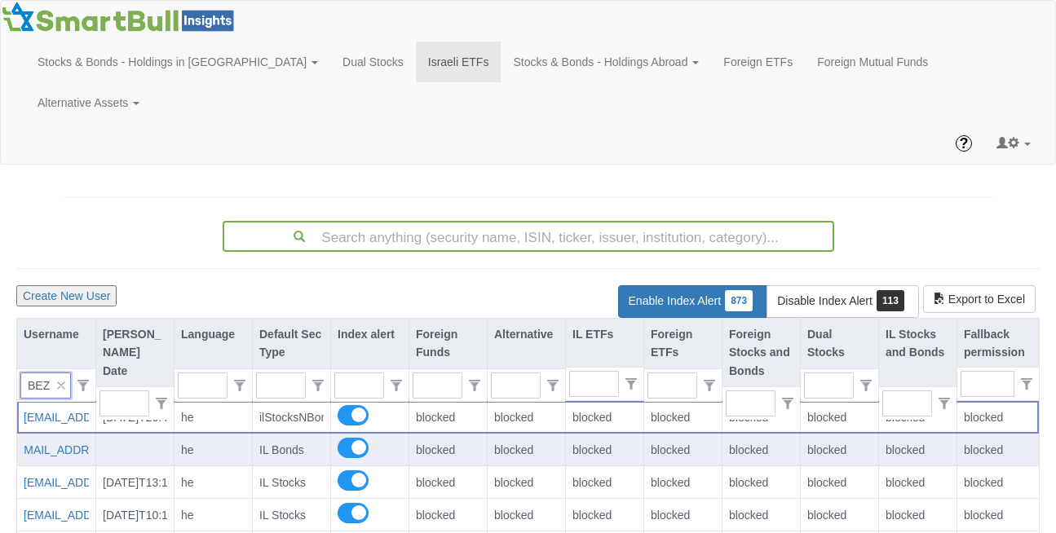
scroll to position [0, 11]
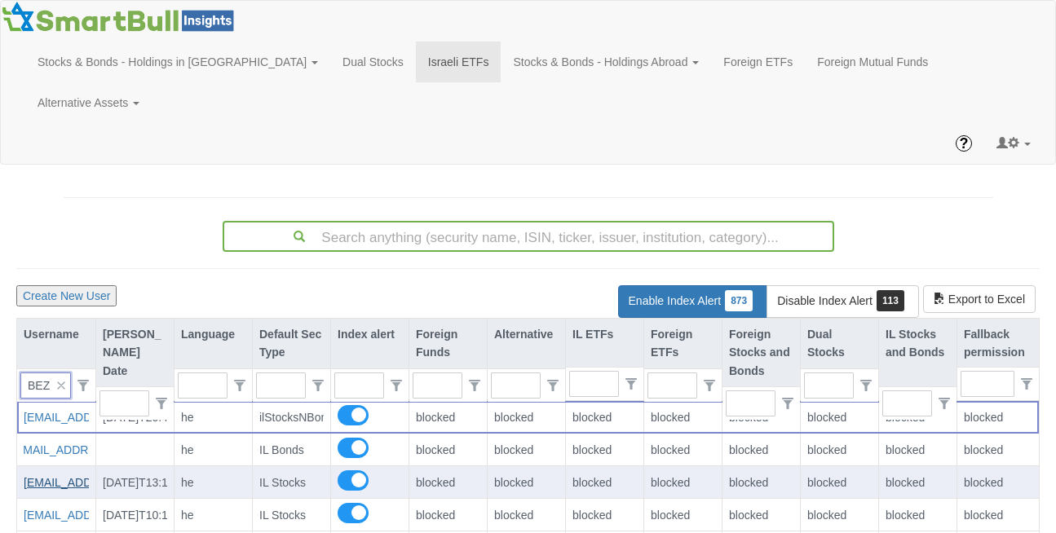
type input "BEZ"
click at [48, 476] on link "ir@bezeq.co.il" at bounding box center [120, 482] width 193 height 13
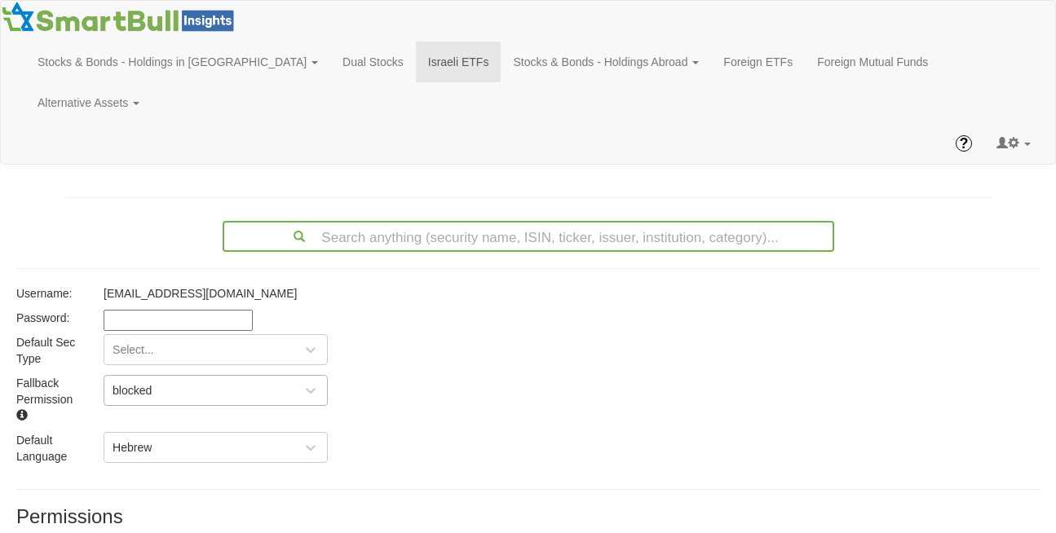
click at [158, 378] on div "blocked" at bounding box center [202, 391] width 197 height 26
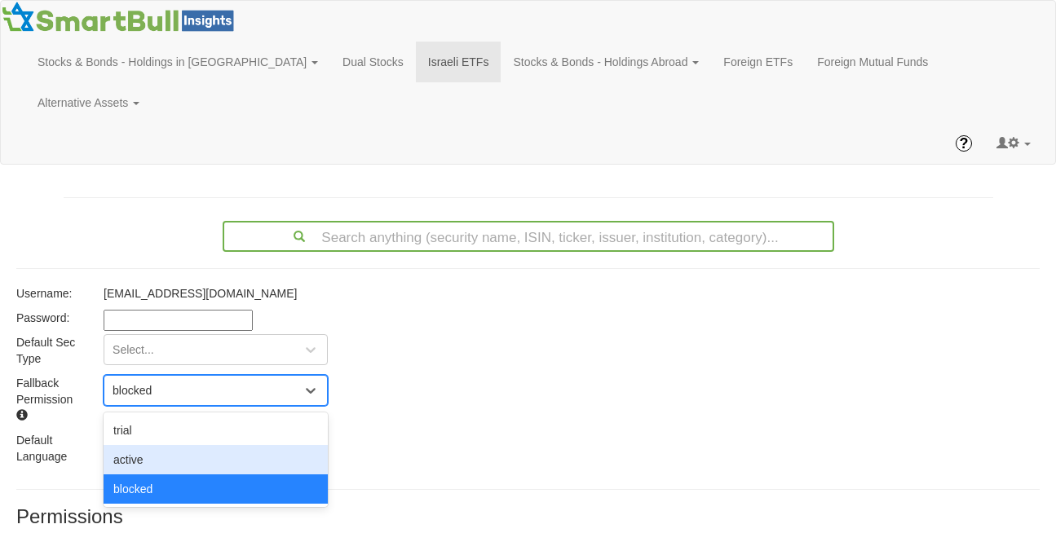
click at [157, 445] on div "active" at bounding box center [216, 459] width 224 height 29
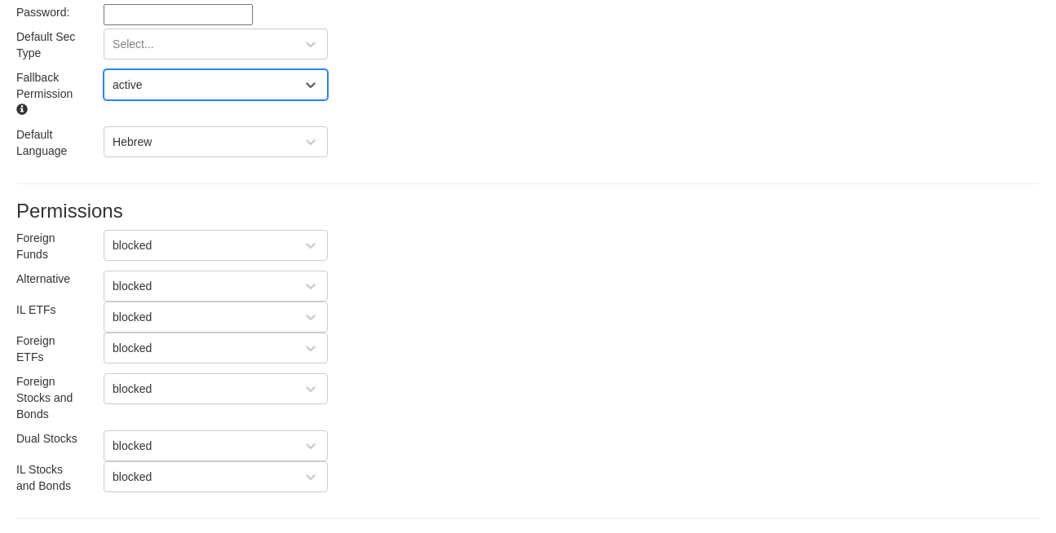
scroll to position [345, 0]
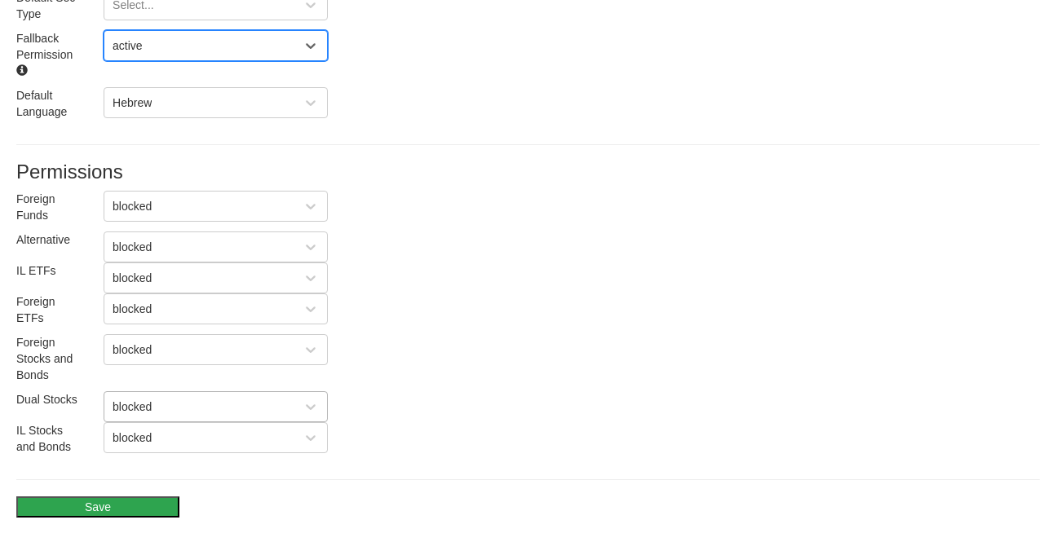
click at [129, 399] on div "blocked" at bounding box center [132, 407] width 39 height 16
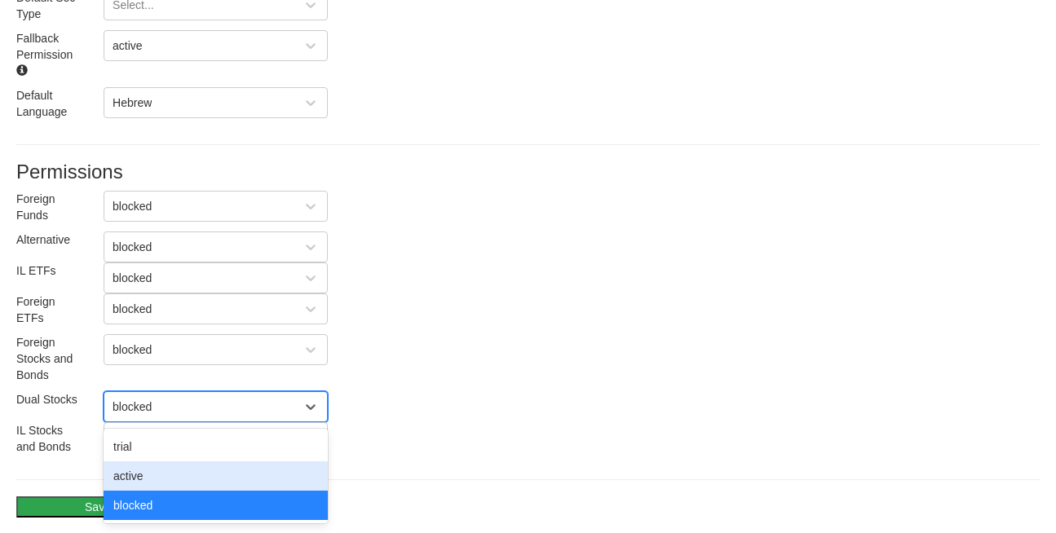
click at [142, 462] on div "active" at bounding box center [216, 476] width 224 height 29
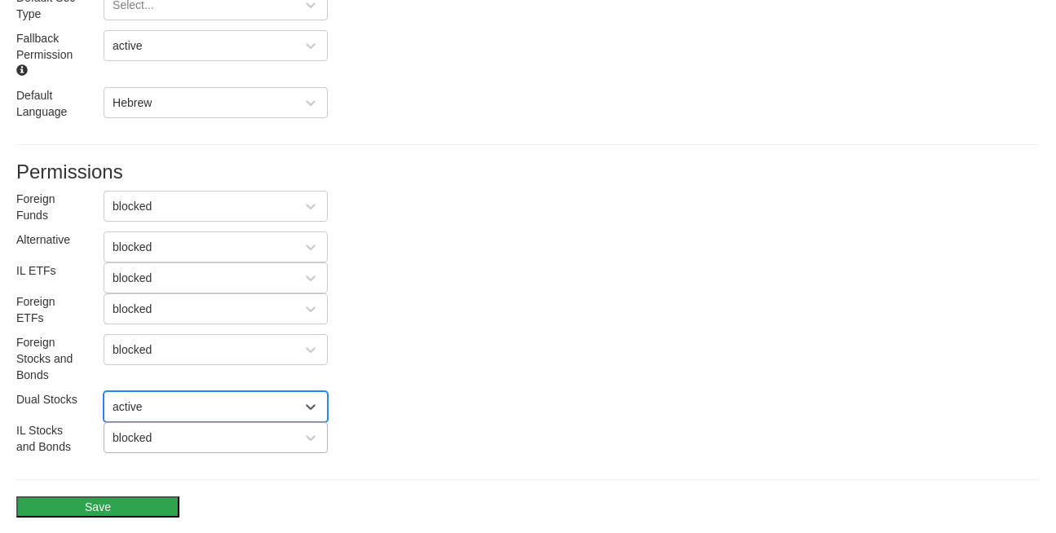
click at [137, 430] on div "blocked" at bounding box center [132, 438] width 39 height 16
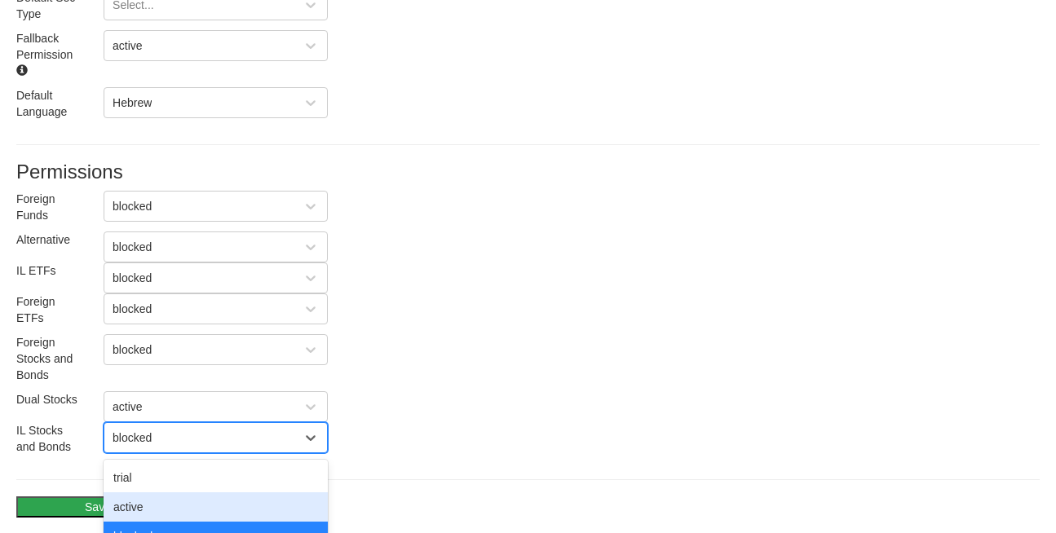
click at [141, 493] on div "active" at bounding box center [216, 507] width 224 height 29
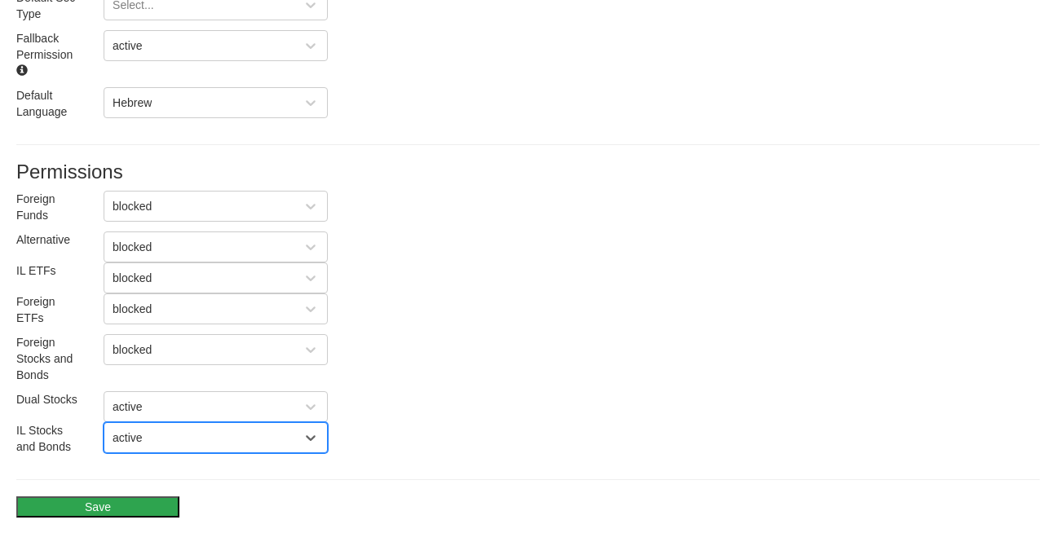
click at [80, 497] on button "Save" at bounding box center [97, 507] width 163 height 21
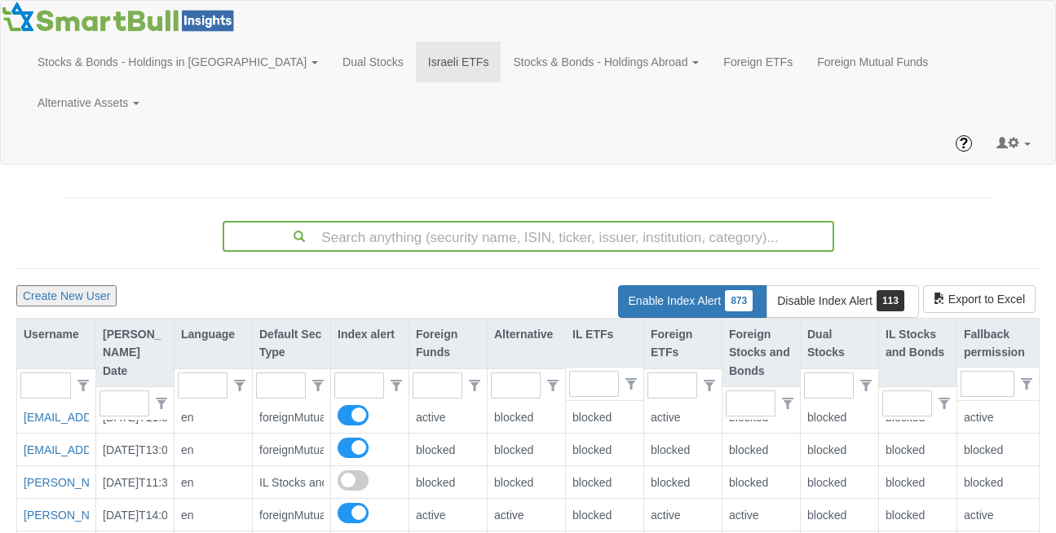
scroll to position [33, 1020]
click at [48, 374] on input "text" at bounding box center [39, 386] width 36 height 24
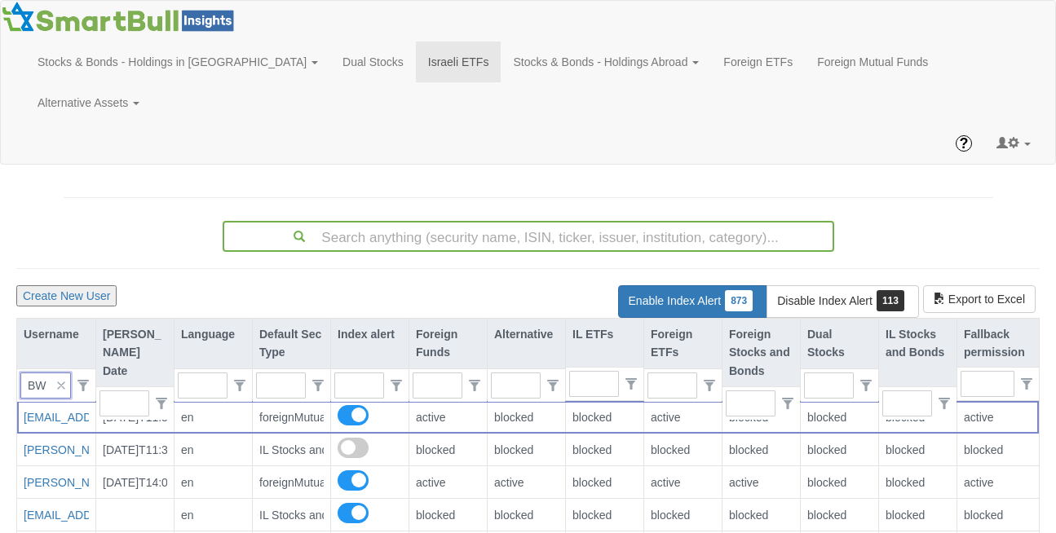
type input "BWZ"
type input "0"
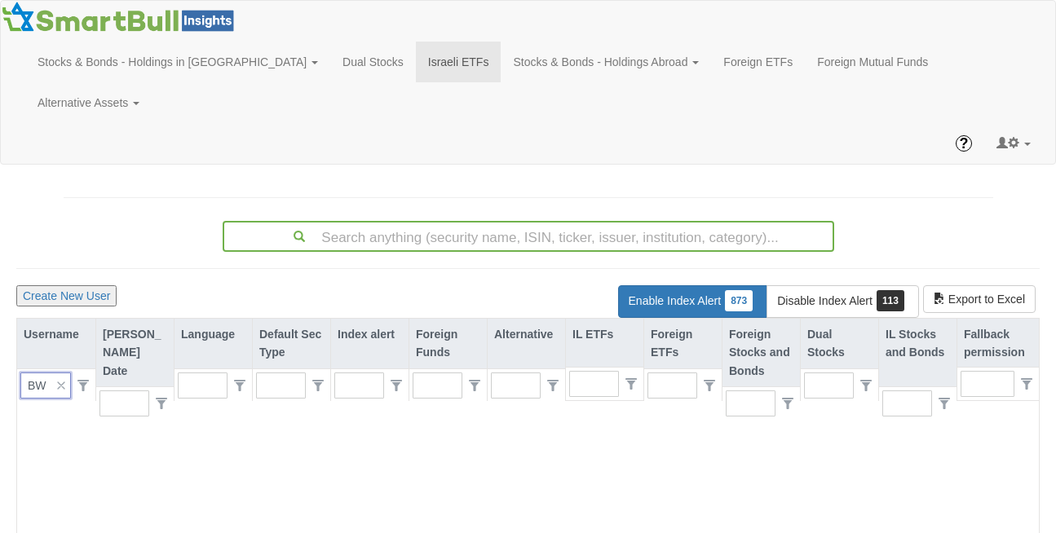
type input "B"
type input "1"
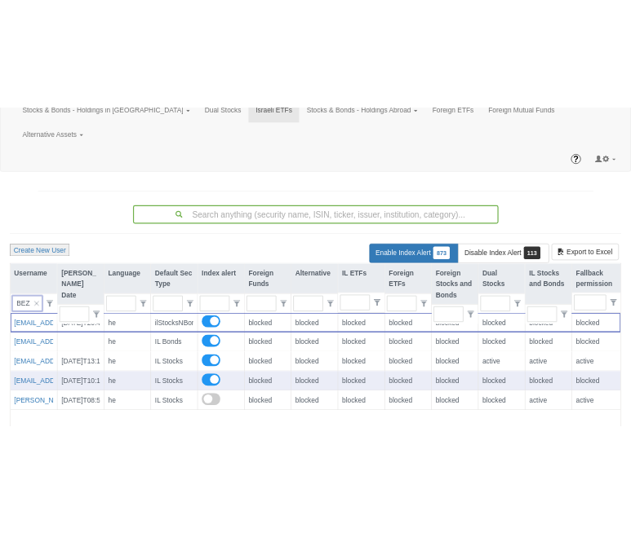
scroll to position [60, 0]
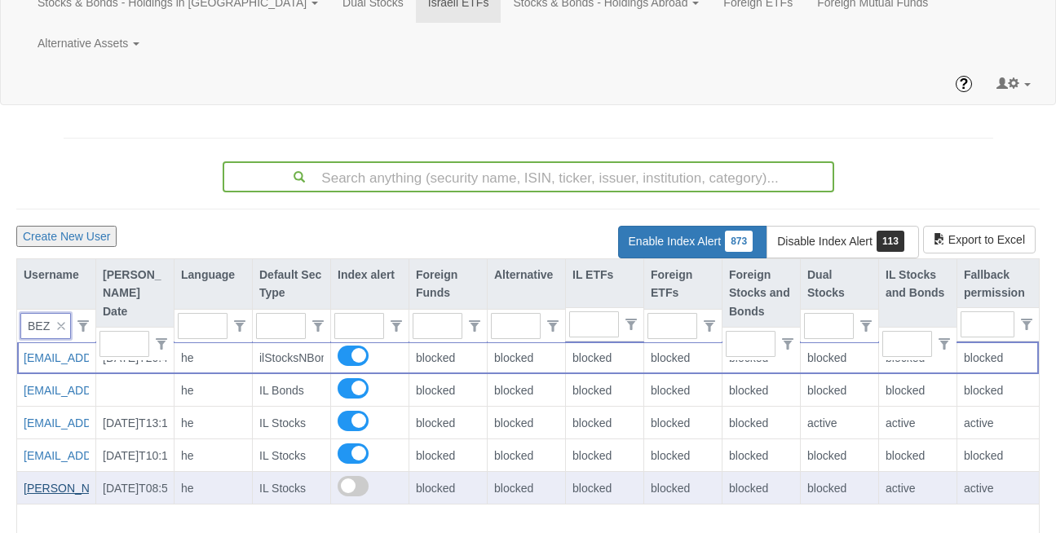
type input "BEZ"
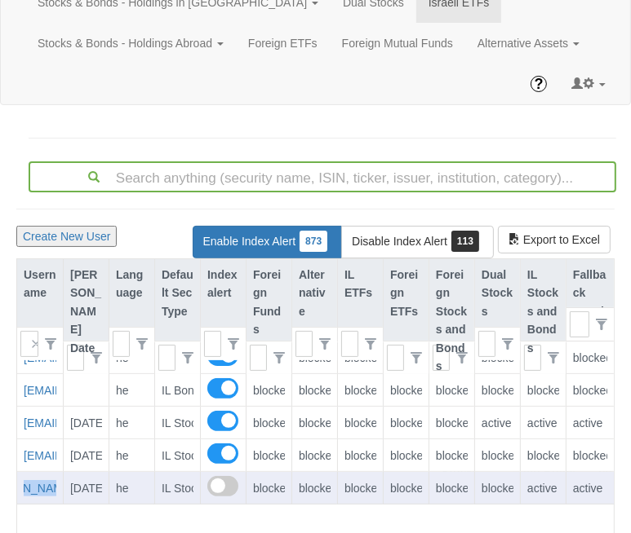
scroll to position [0, 108]
drag, startPoint x: 20, startPoint y: 487, endPoint x: 59, endPoint y: 493, distance: 39.6
click at [59, 493] on div "naftali.shternlicht@bezeq.co.il" at bounding box center [40, 488] width 46 height 33
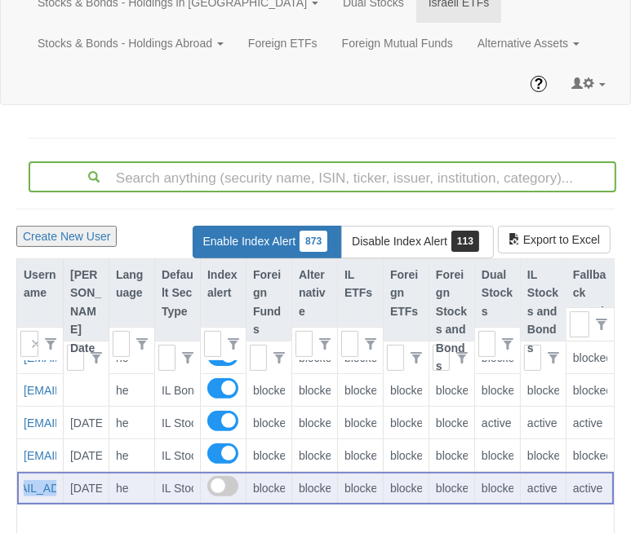
scroll to position [0, 119]
copy div "naftali.shternlicht@bezeq.co.il 2"
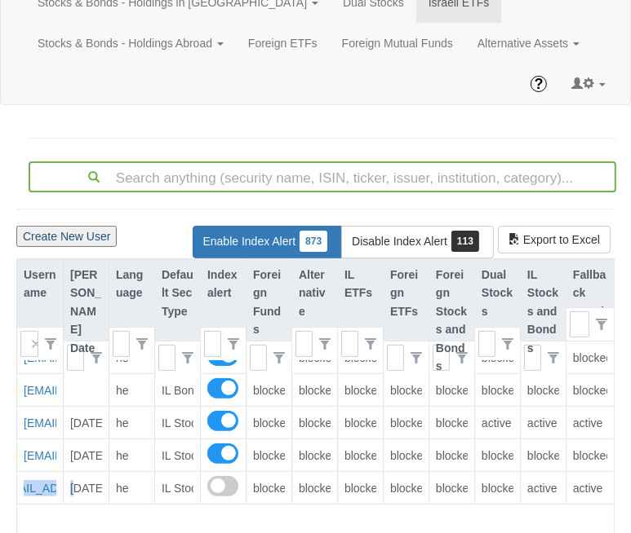
click at [77, 240] on button "Create New User" at bounding box center [66, 236] width 100 height 21
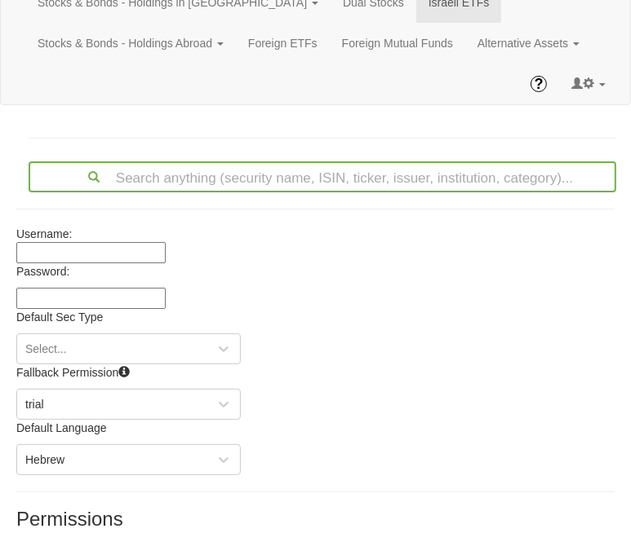
click at [91, 263] on p "Password:" at bounding box center [315, 271] width 598 height 16
click at [91, 259] on input at bounding box center [90, 252] width 149 height 21
paste input "Gerald.Toledano@lseg.com"
type input "Gerald.Toledano@lseg.com"
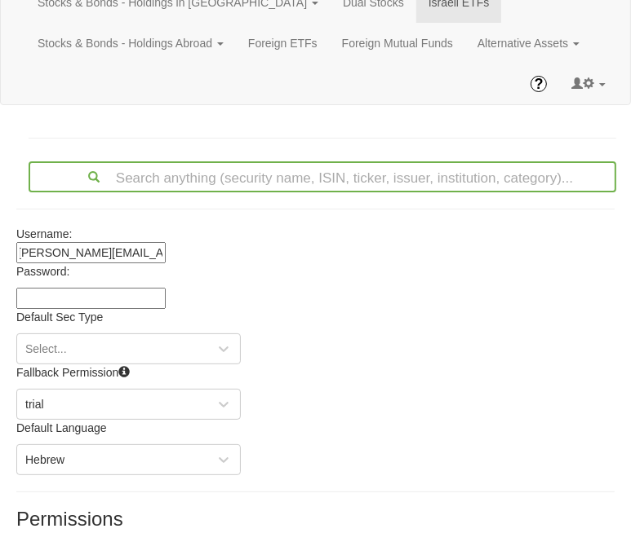
click at [53, 293] on input at bounding box center [90, 298] width 149 height 21
paste input "QbhF9303"
type input "QbhF9303"
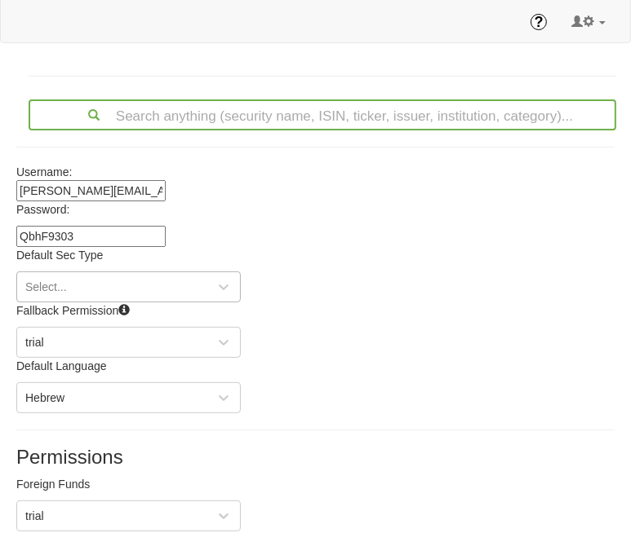
click at [51, 303] on div "Select..." at bounding box center [128, 287] width 224 height 31
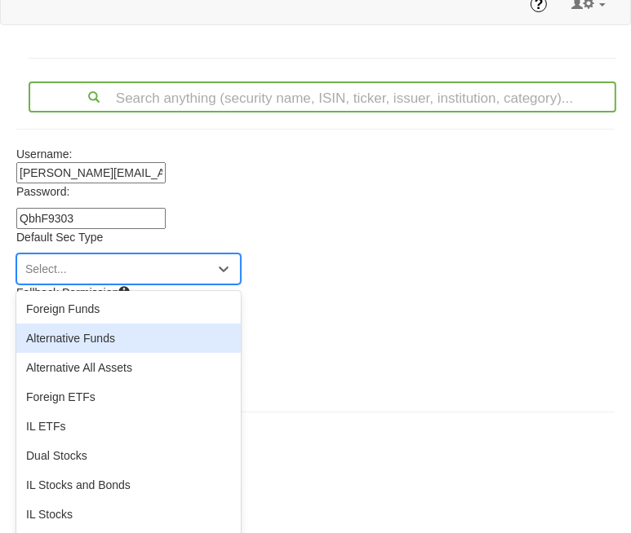
scroll to position [147, 0]
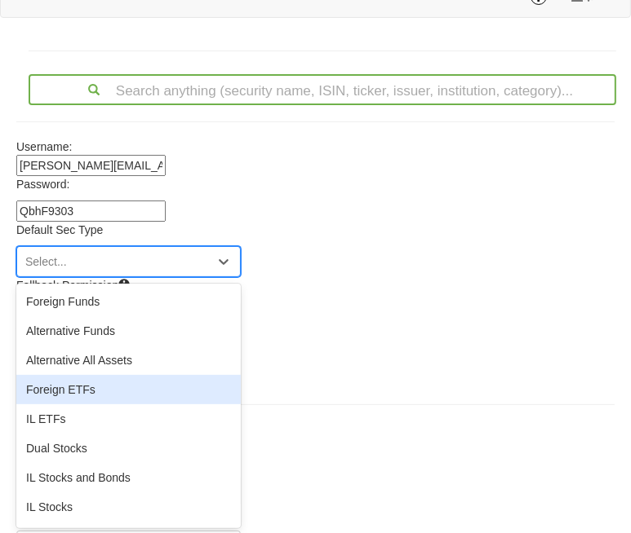
click at [69, 381] on div "Foreign ETFs" at bounding box center [128, 389] width 224 height 29
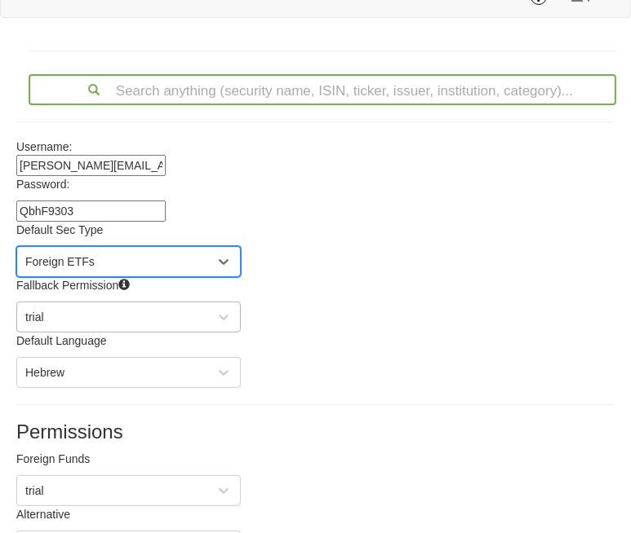
click at [82, 312] on div "trial" at bounding box center [115, 317] width 197 height 26
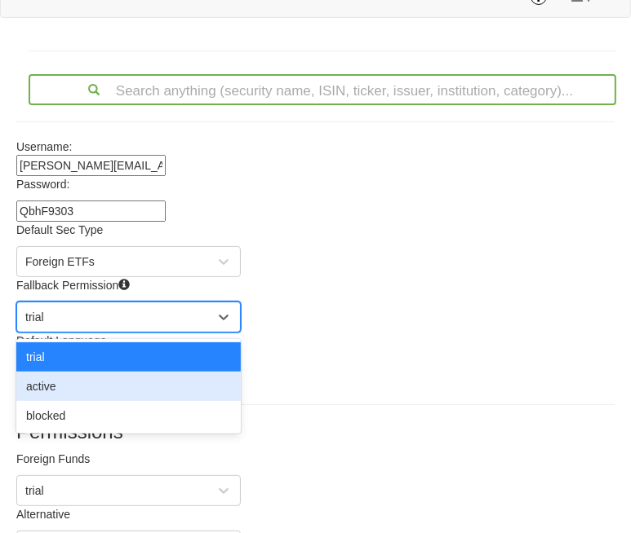
click at [63, 378] on div "active" at bounding box center [128, 386] width 224 height 29
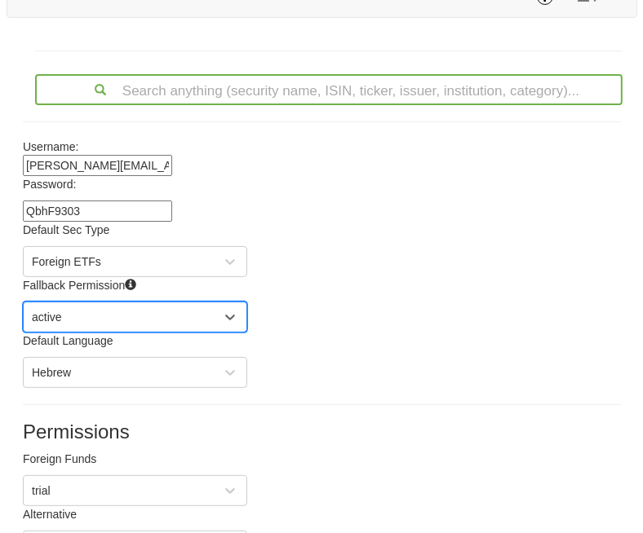
scroll to position [542, 0]
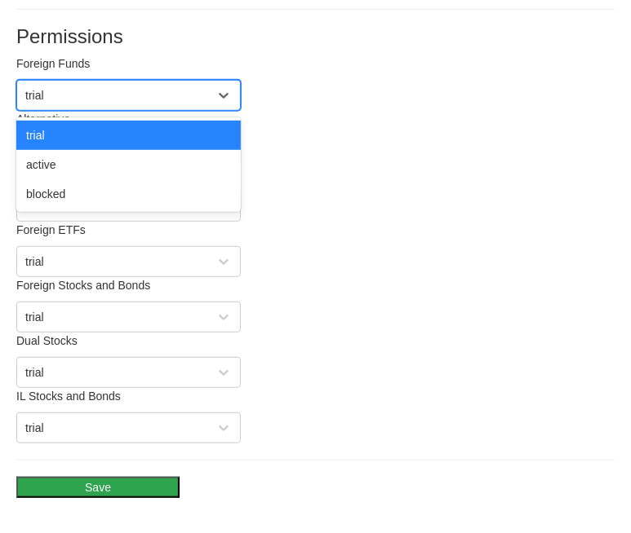
click at [60, 96] on div "trial" at bounding box center [115, 95] width 197 height 26
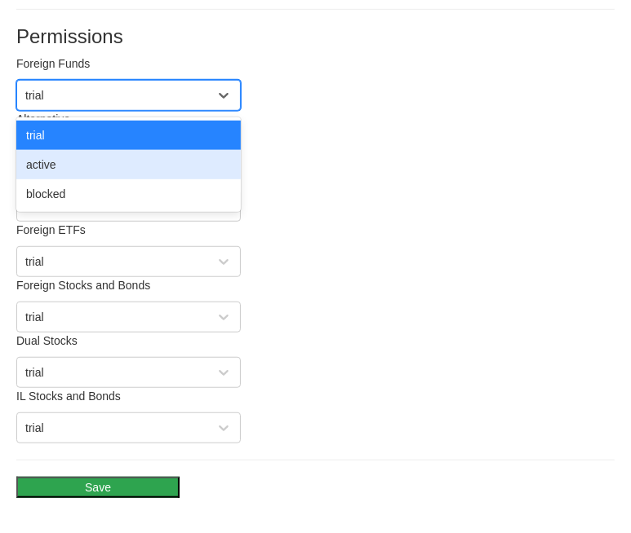
click at [48, 162] on div "active" at bounding box center [128, 164] width 224 height 29
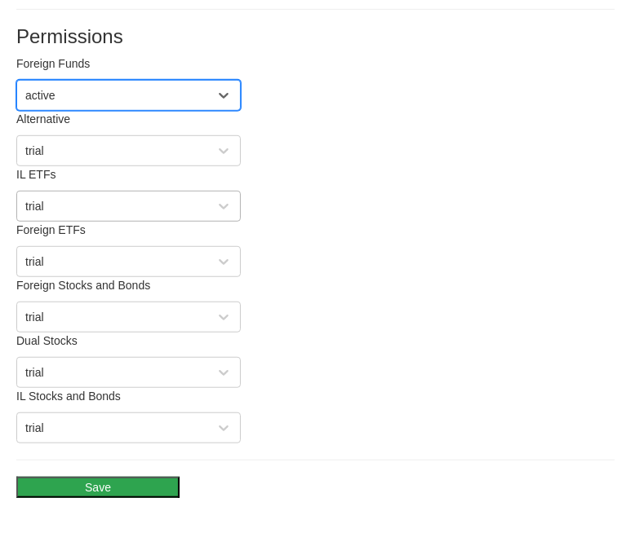
click at [39, 206] on div "trial" at bounding box center [34, 206] width 19 height 16
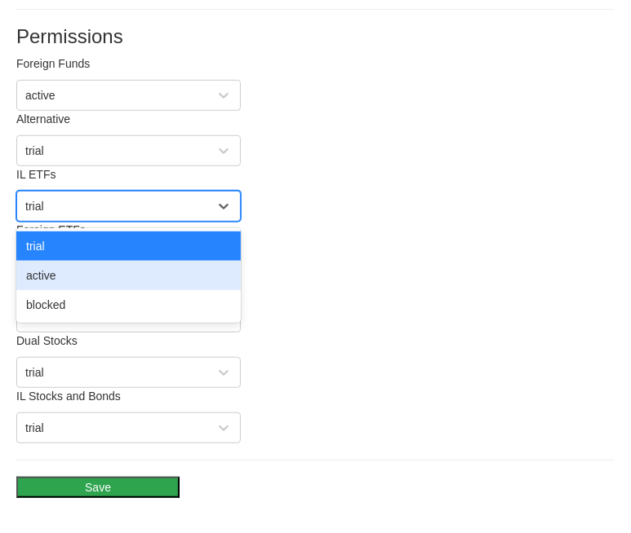
click at [45, 271] on div "active" at bounding box center [128, 275] width 224 height 29
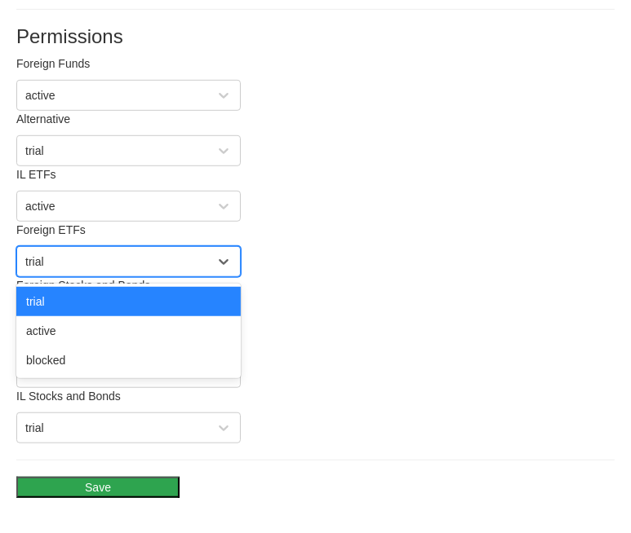
click at [46, 259] on div "trial" at bounding box center [115, 262] width 197 height 26
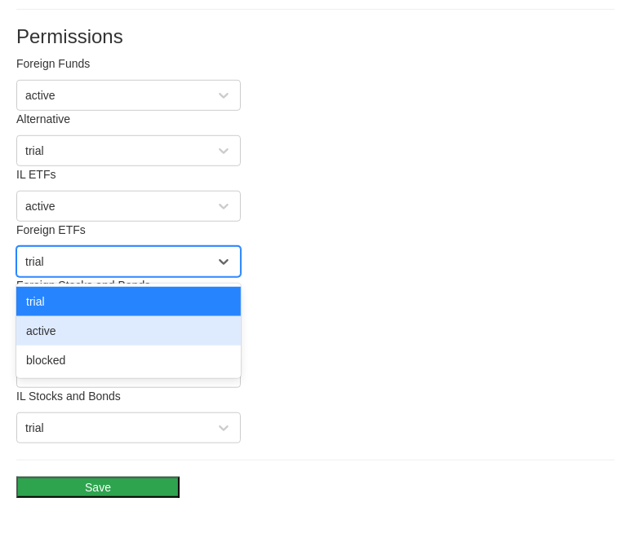
click at [44, 329] on div "active" at bounding box center [128, 330] width 224 height 29
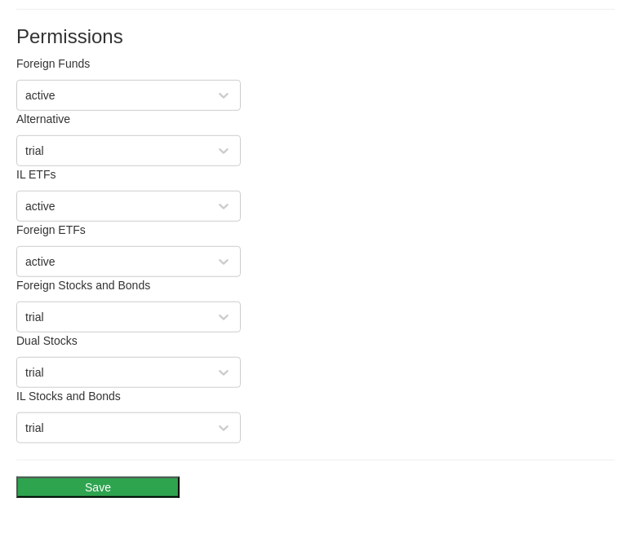
click at [69, 481] on button "Save" at bounding box center [97, 487] width 163 height 21
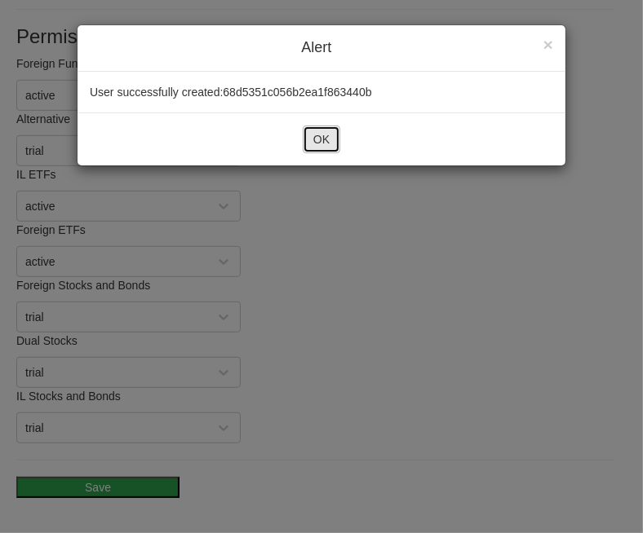
click at [320, 150] on button "OK" at bounding box center [322, 140] width 38 height 28
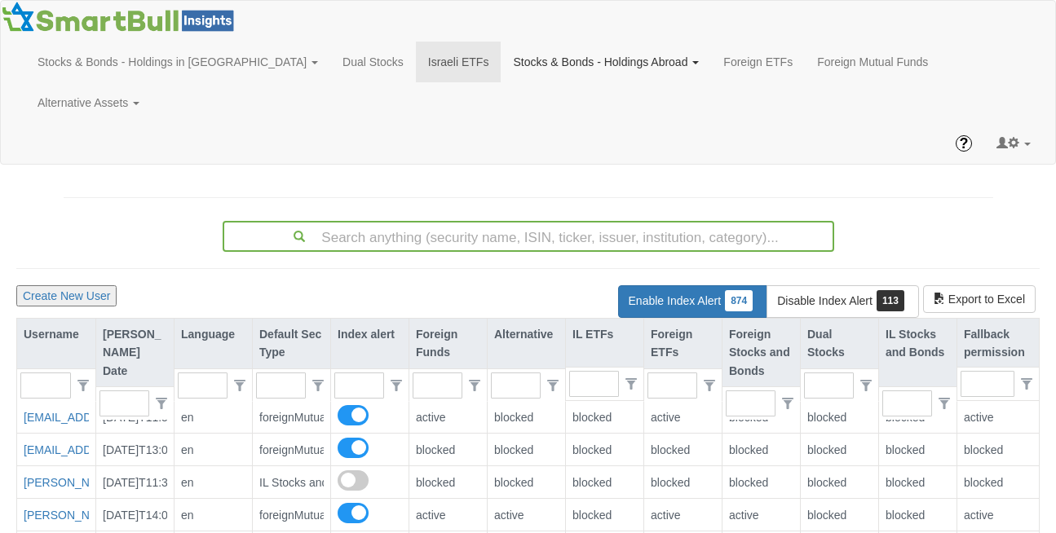
scroll to position [33, 1020]
